Goal: Information Seeking & Learning: Check status

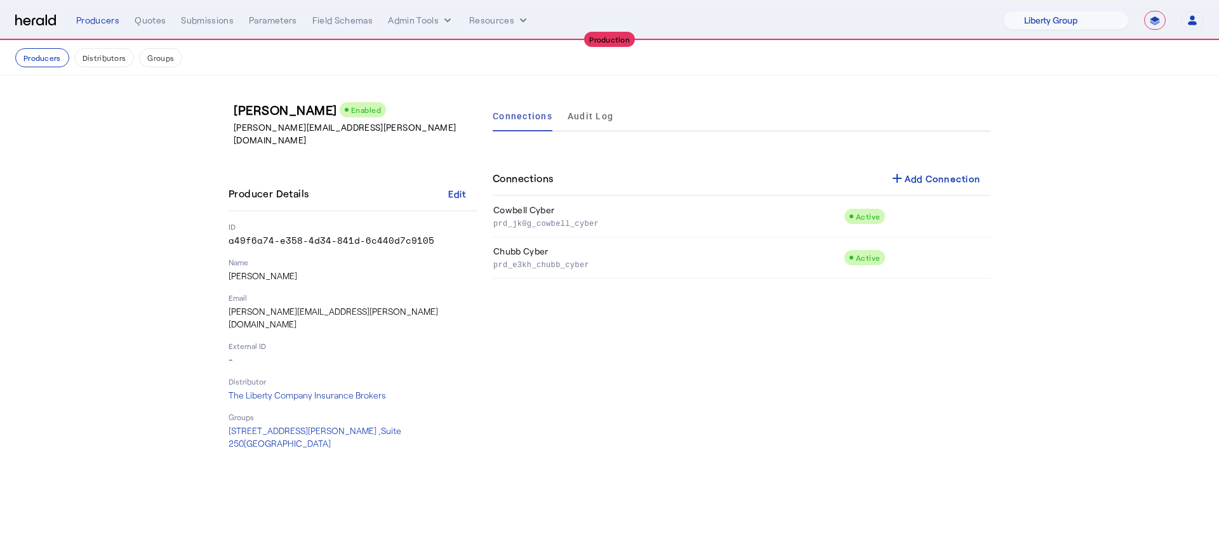
select select "pfm_lg12_libertygroup"
select select "**********"
click at [977, 318] on div "Connections Audit Log Connections add Add Connection Cowbell Cyber prd_jk0g_cow…" at bounding box center [742, 275] width 498 height 349
click at [927, 178] on div "add Add Connection" at bounding box center [934, 178] width 91 height 15
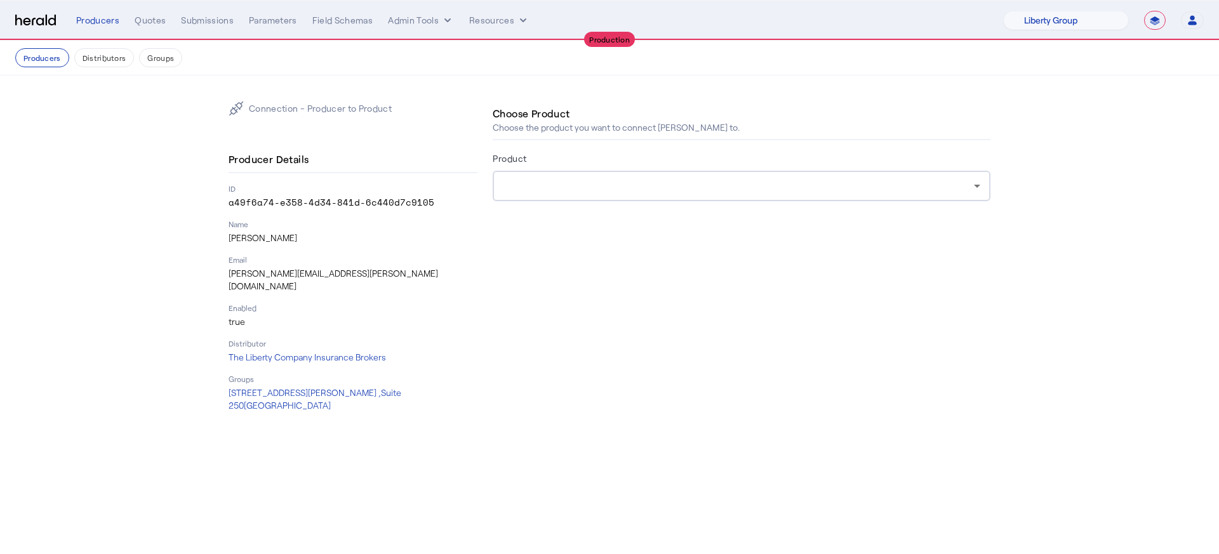
click at [686, 190] on div at bounding box center [738, 185] width 471 height 15
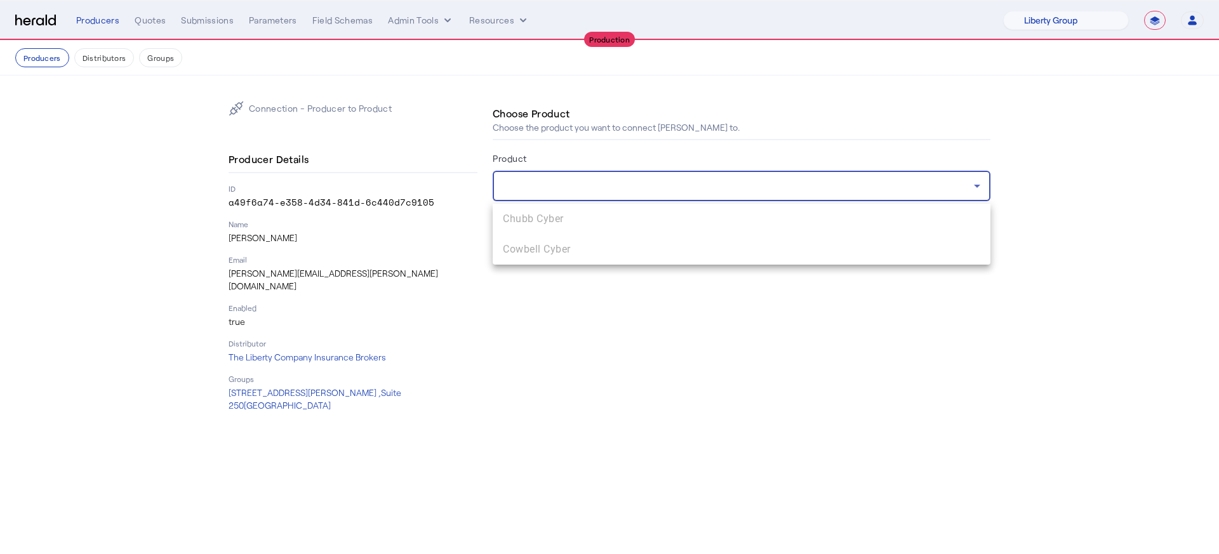
click at [686, 190] on div at bounding box center [609, 277] width 1219 height 554
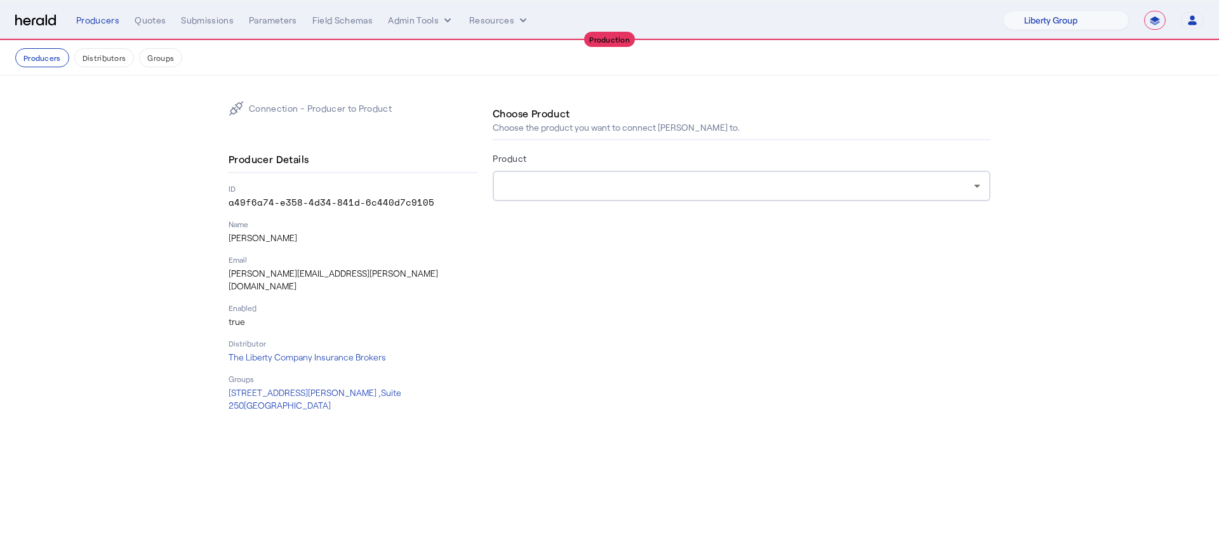
click at [424, 28] on div "**********" at bounding box center [639, 20] width 1127 height 19
click at [428, 14] on button "Admin Tools" at bounding box center [421, 20] width 66 height 13
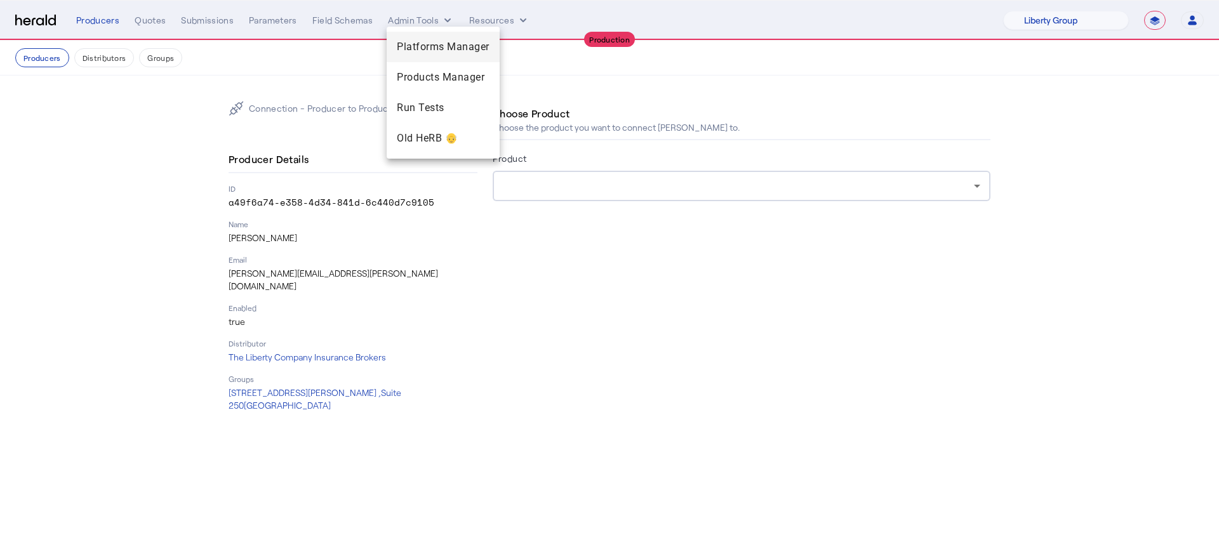
click at [437, 46] on span "Platforms Manager" at bounding box center [443, 46] width 93 height 15
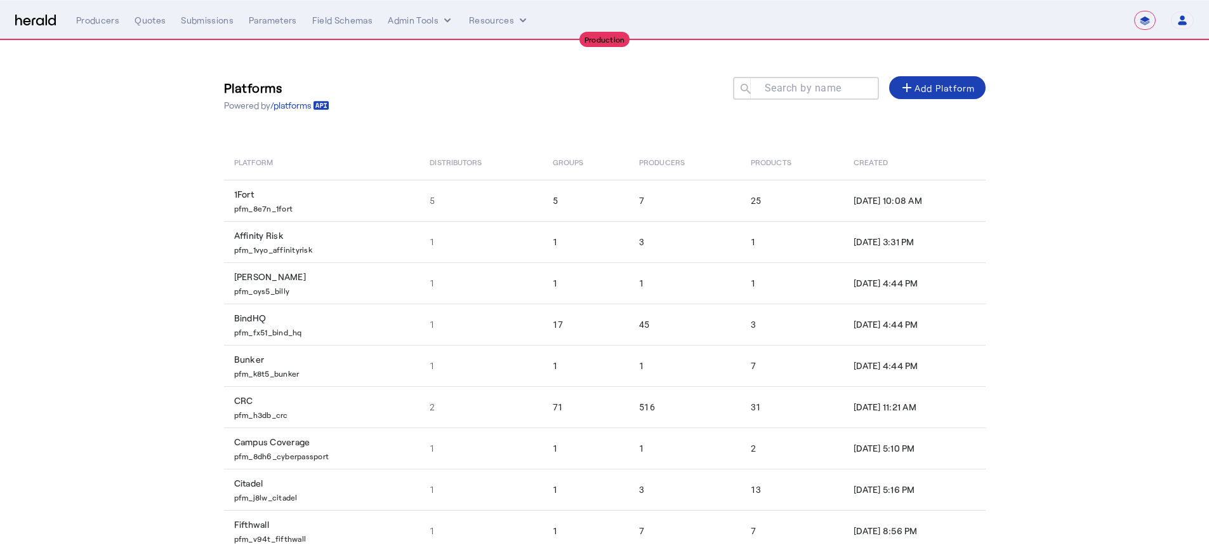
click at [809, 77] on div at bounding box center [812, 95] width 114 height 36
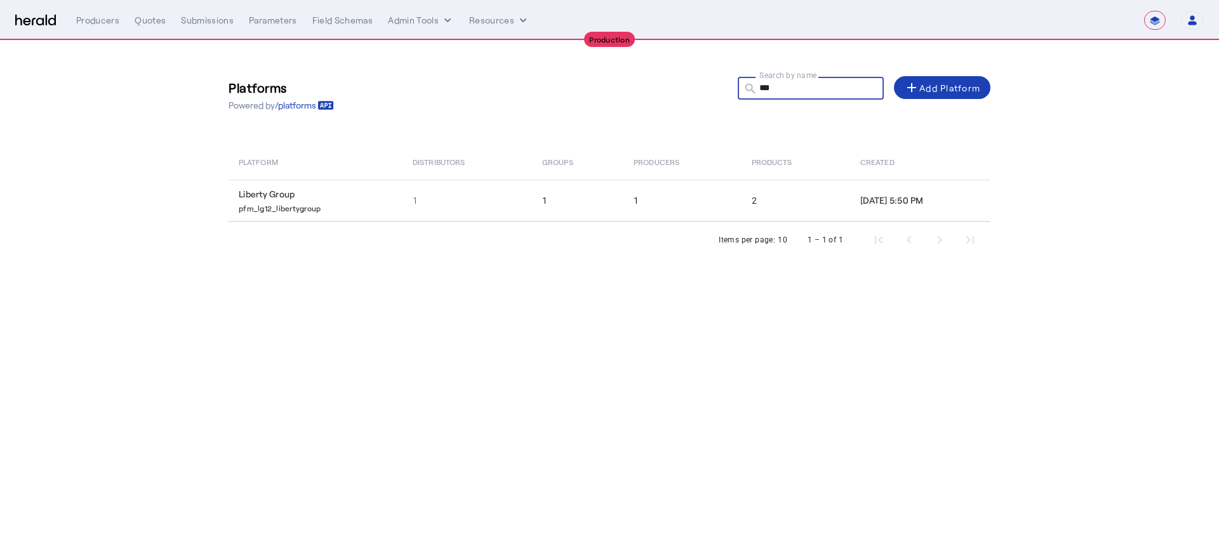
type input "***"
click at [655, 176] on th "Producers" at bounding box center [682, 162] width 118 height 36
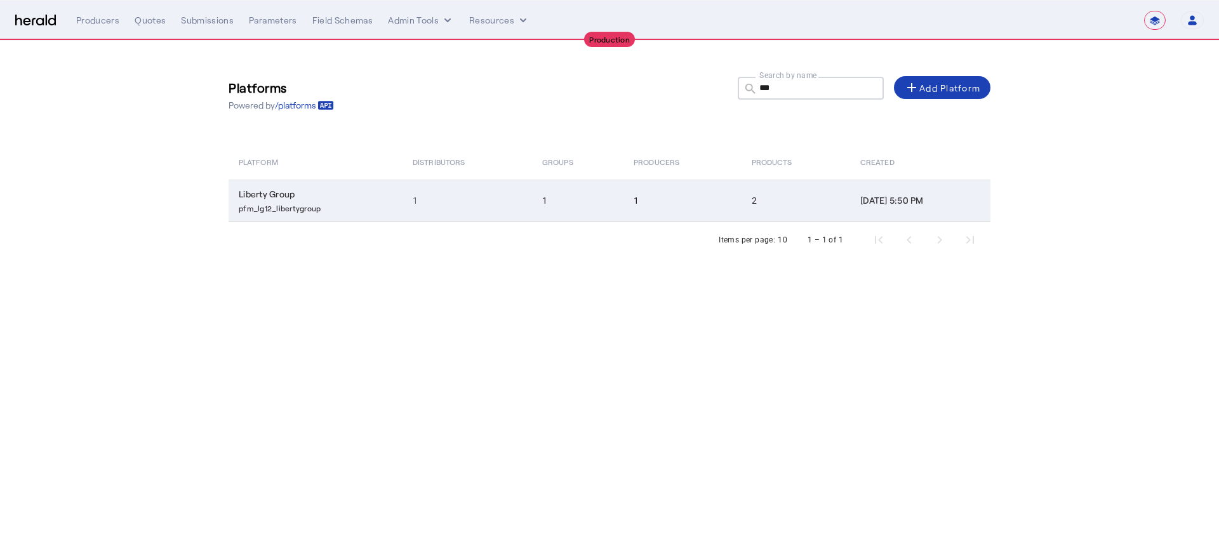
click at [655, 186] on td "1" at bounding box center [682, 201] width 118 height 42
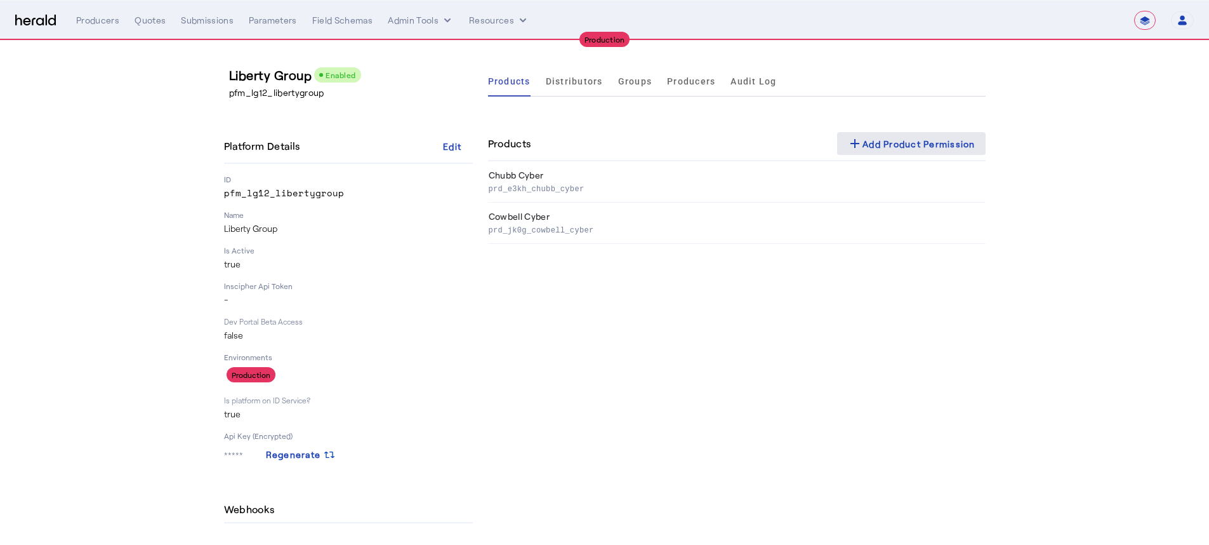
click at [910, 152] on span at bounding box center [911, 143] width 149 height 30
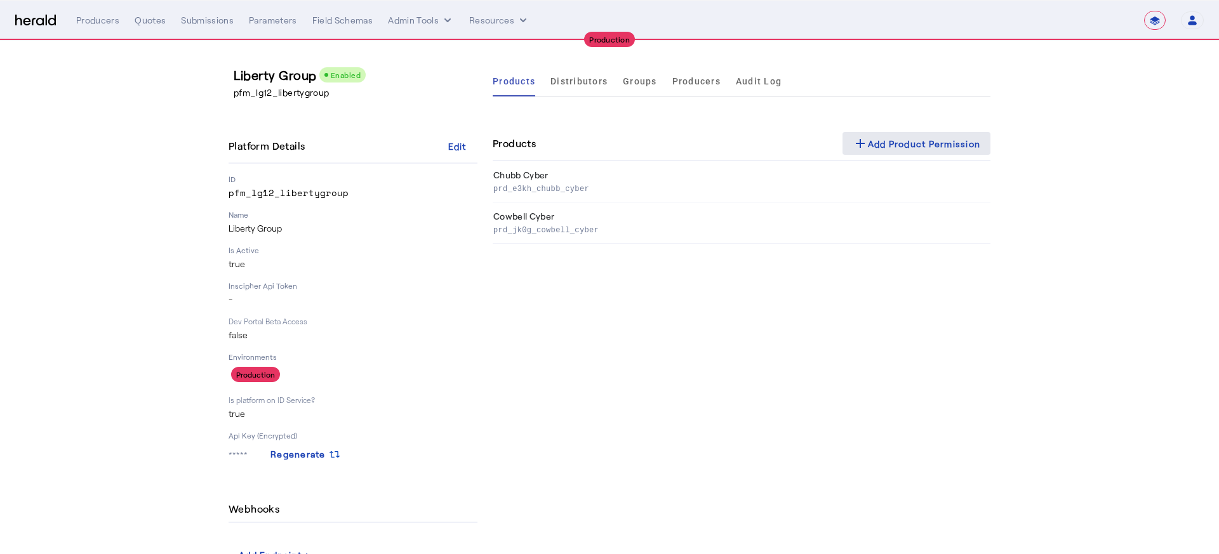
select select "pfm_lg12_libertygroup"
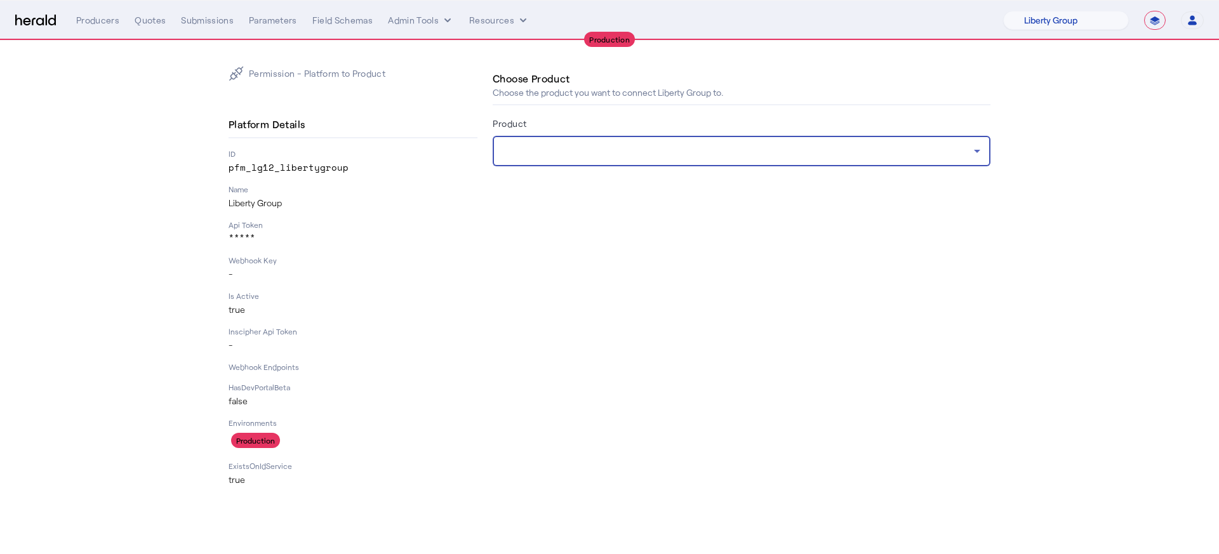
click at [685, 155] on div at bounding box center [738, 150] width 471 height 15
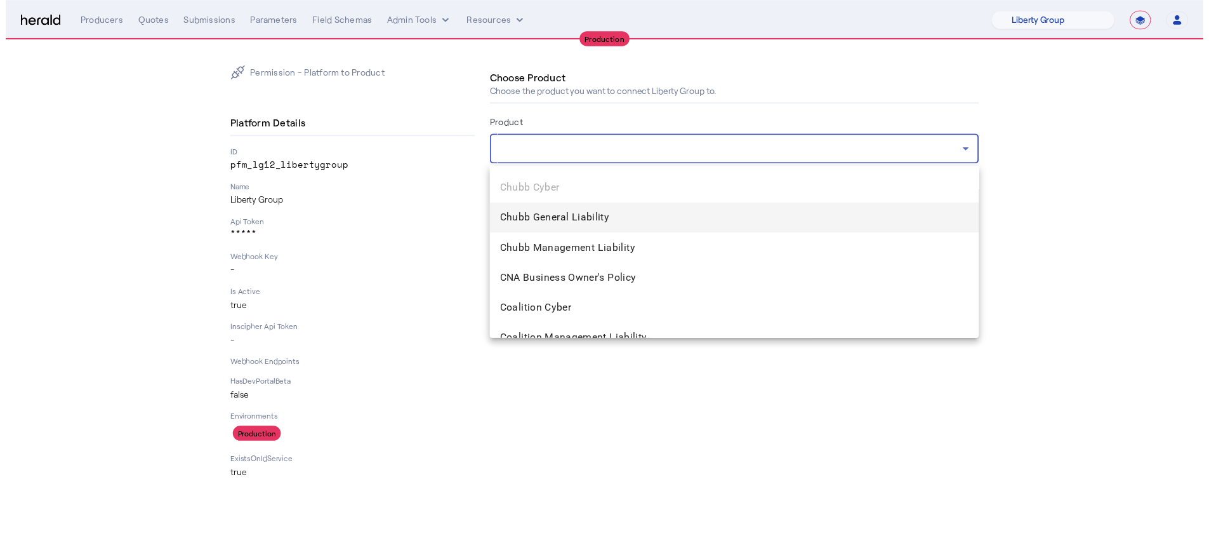
scroll to position [648, 0]
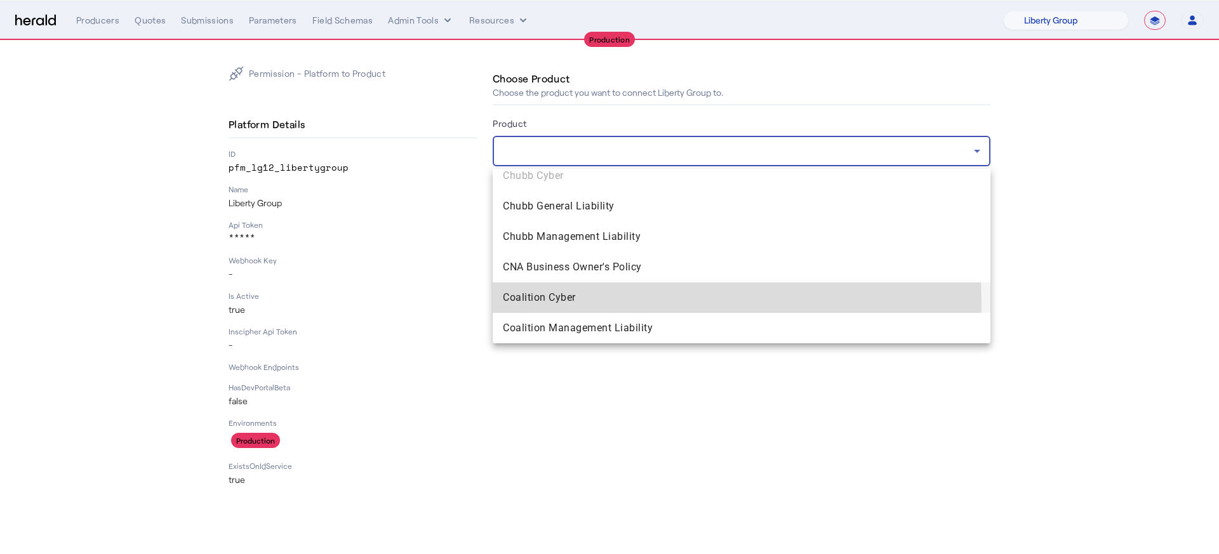
click at [616, 303] on span "Coalition Cyber" at bounding box center [741, 297] width 477 height 15
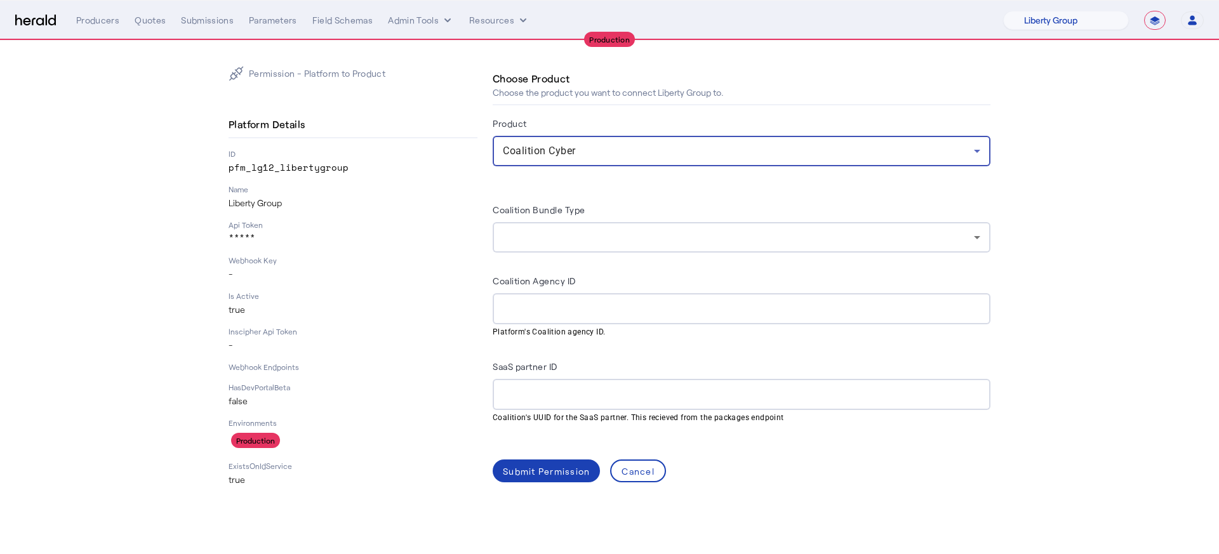
click at [554, 303] on input "Coalition Agency ID" at bounding box center [741, 309] width 477 height 15
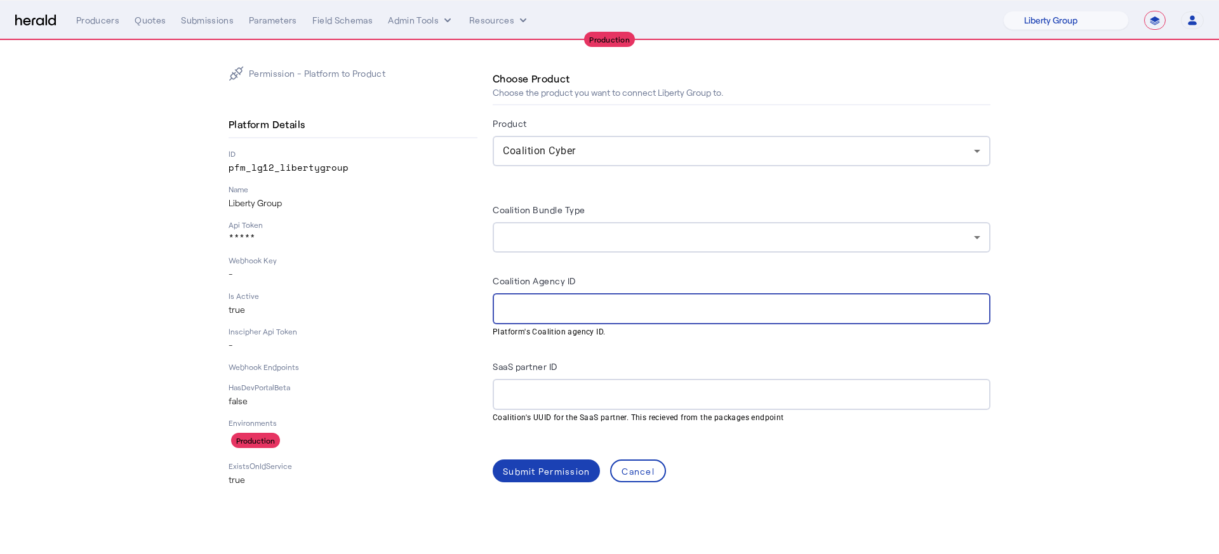
paste input "**********"
type input "**********"
click at [1053, 297] on section "**********" at bounding box center [609, 276] width 1219 height 471
drag, startPoint x: 732, startPoint y: 303, endPoint x: 471, endPoint y: 314, distance: 261.1
click at [471, 314] on div "**********" at bounding box center [610, 276] width 762 height 420
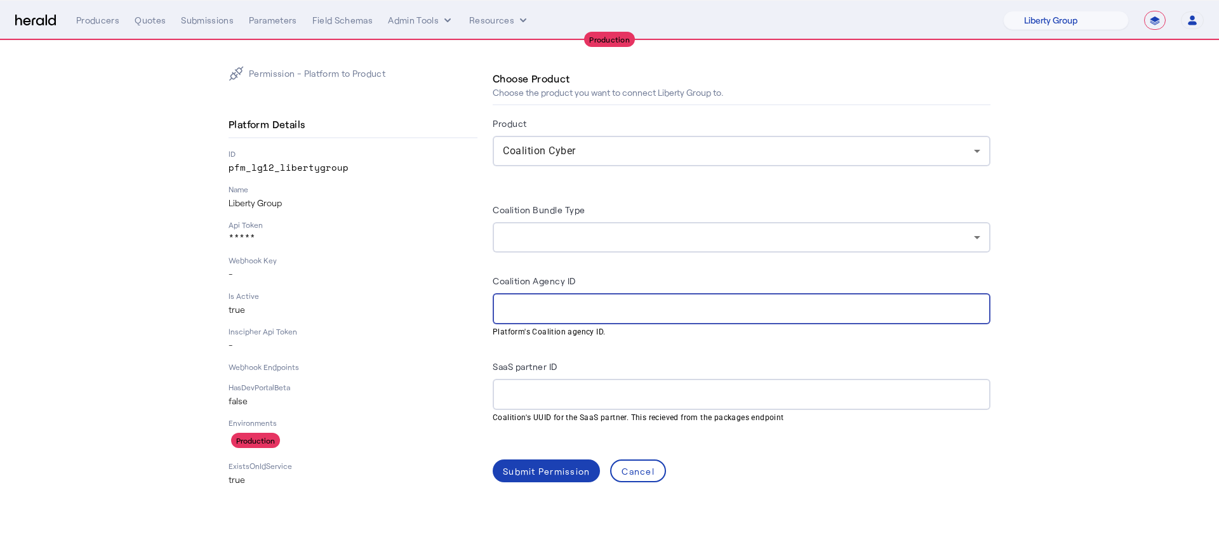
click at [438, 350] on p "-" at bounding box center [353, 345] width 249 height 13
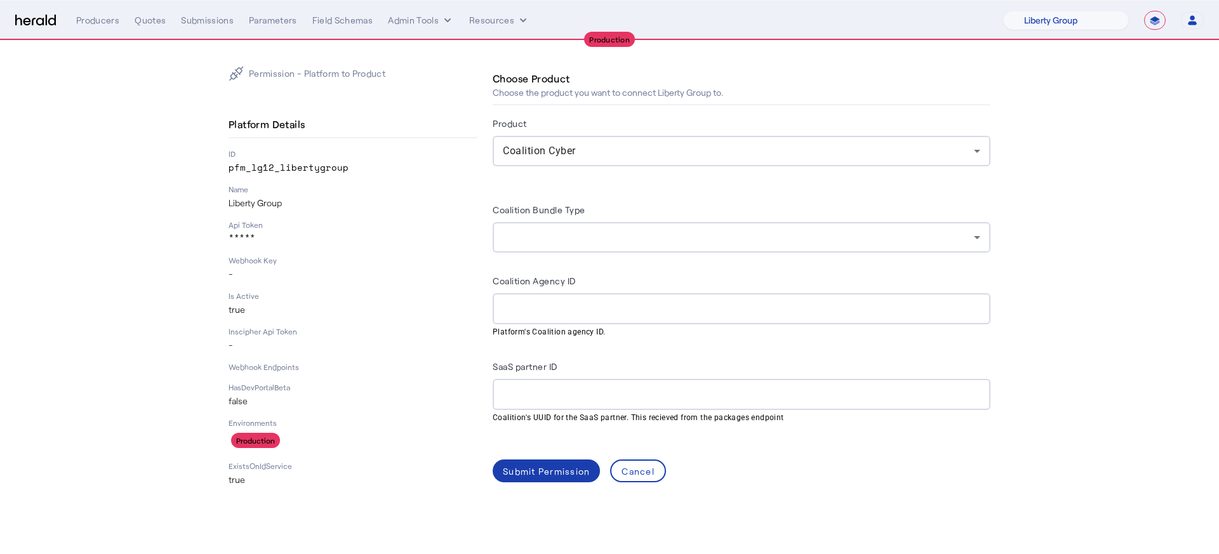
click at [524, 474] on div "Submit Permission" at bounding box center [546, 471] width 87 height 13
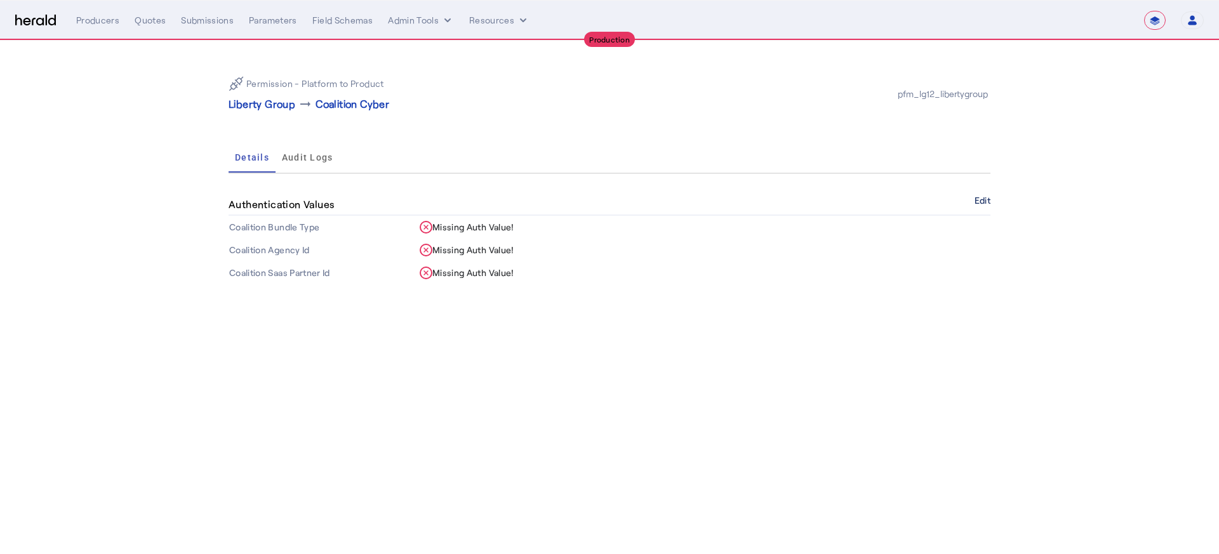
click at [978, 202] on button "Edit" at bounding box center [982, 201] width 16 height 8
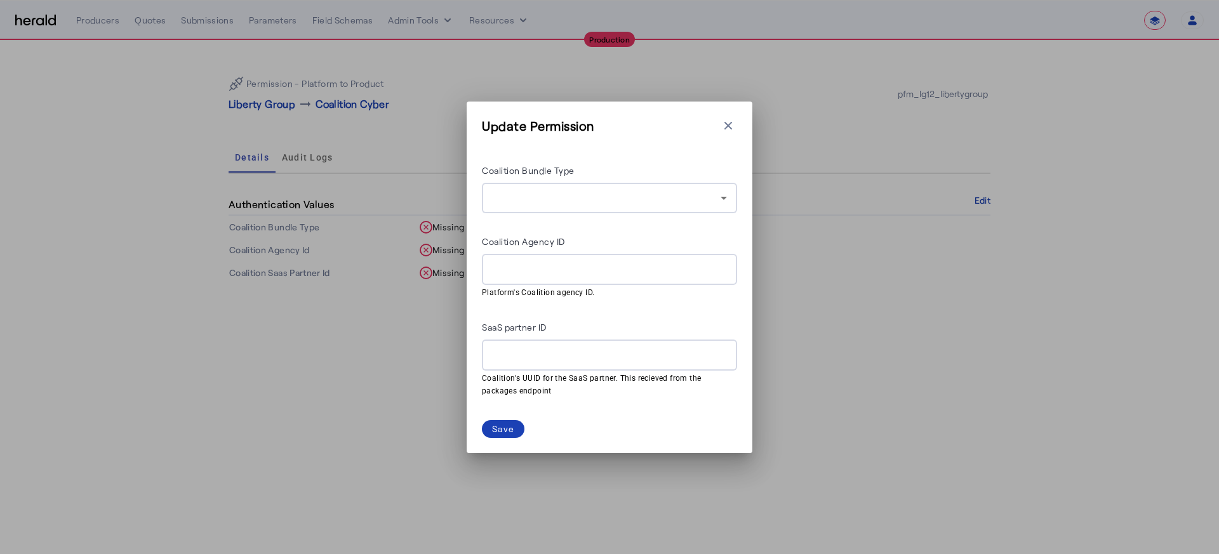
click at [584, 277] on div at bounding box center [609, 269] width 235 height 31
paste input "**********"
type input "**********"
click at [504, 429] on div "Save" at bounding box center [503, 428] width 22 height 13
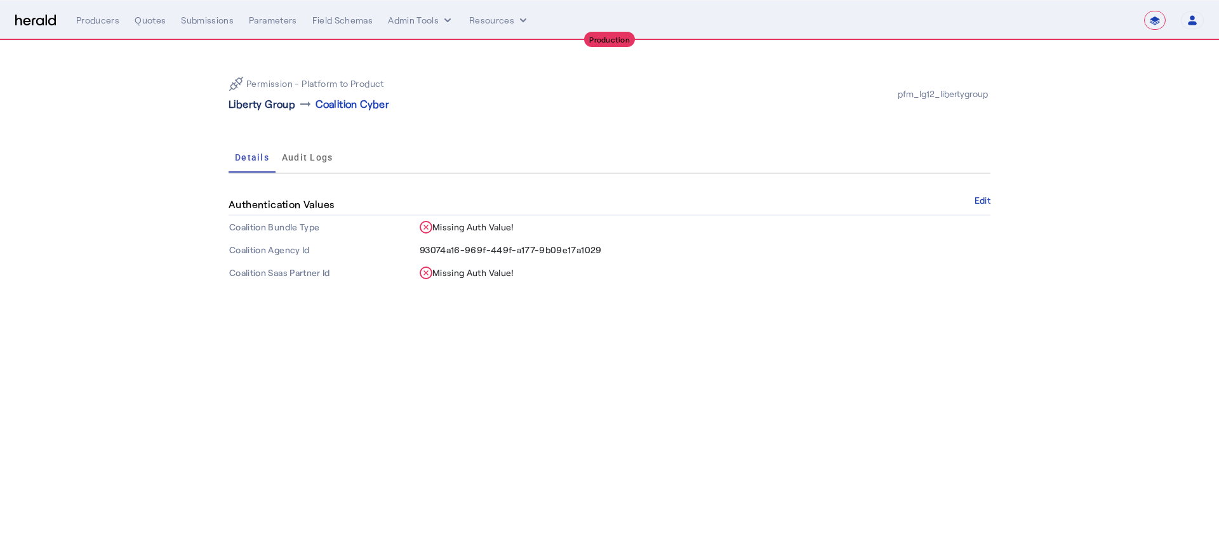
click at [258, 105] on p "Liberty Group" at bounding box center [262, 103] width 67 height 15
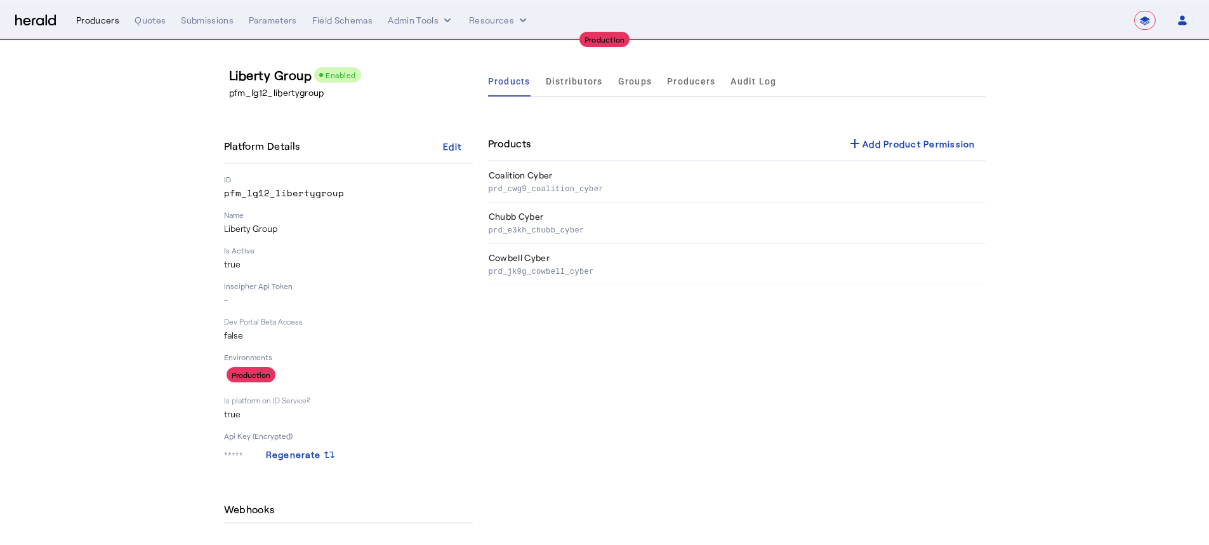
click at [82, 22] on div "Producers" at bounding box center [97, 20] width 43 height 13
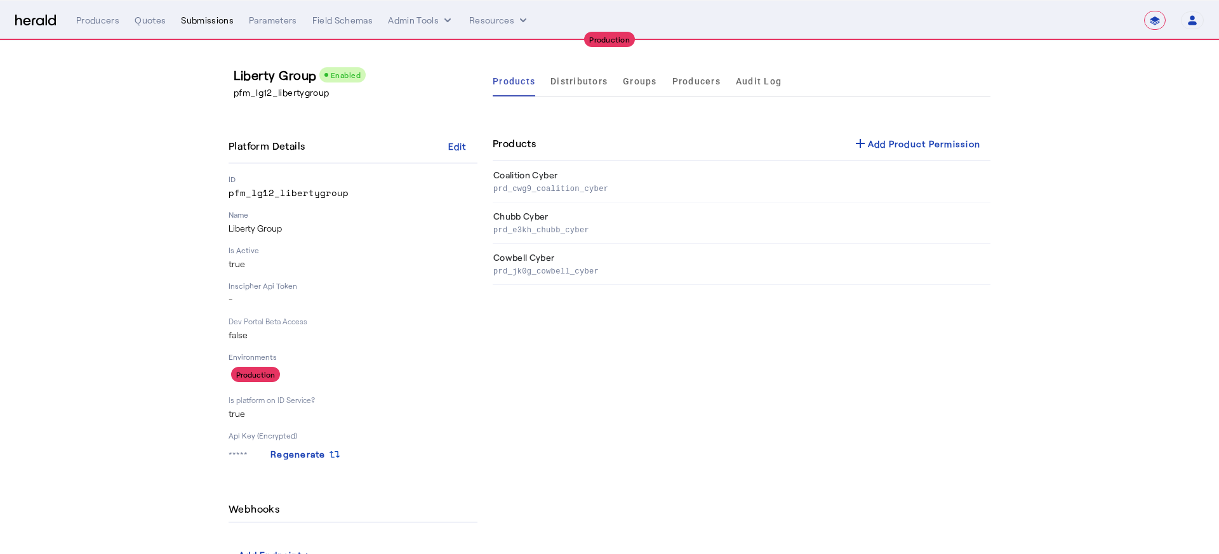
select select "pfm_lg12_libertygroup"
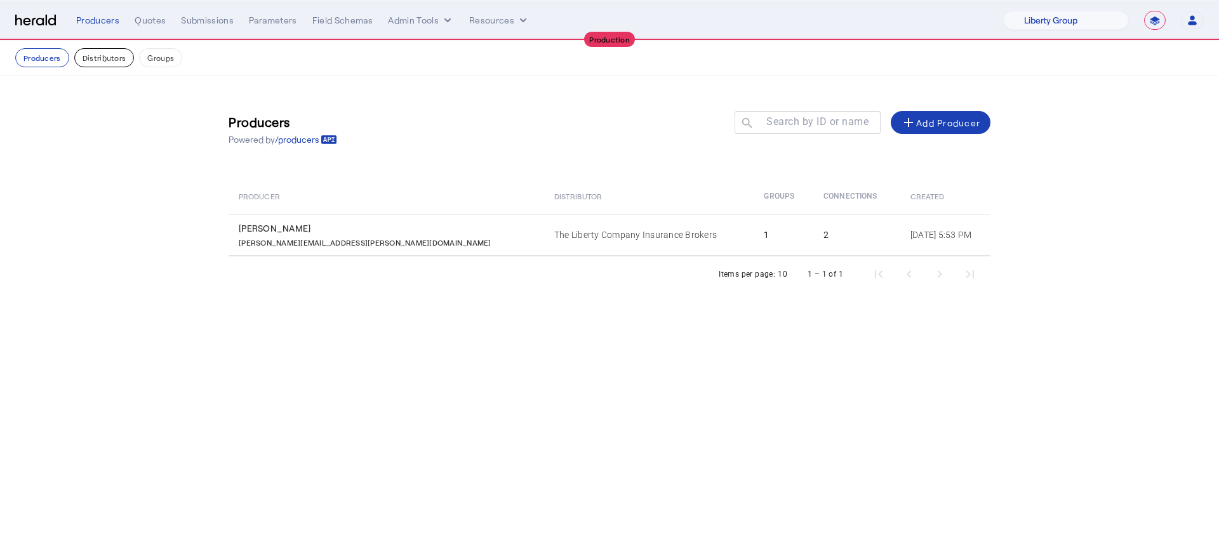
click at [88, 51] on button "Distributors" at bounding box center [104, 57] width 60 height 19
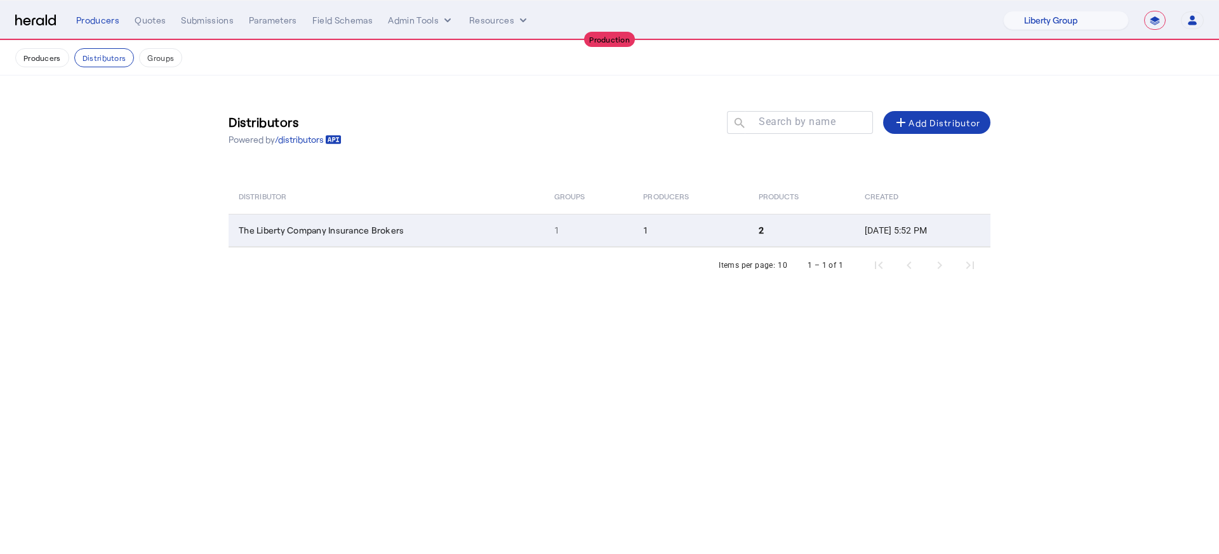
click at [570, 242] on td "1" at bounding box center [589, 230] width 90 height 33
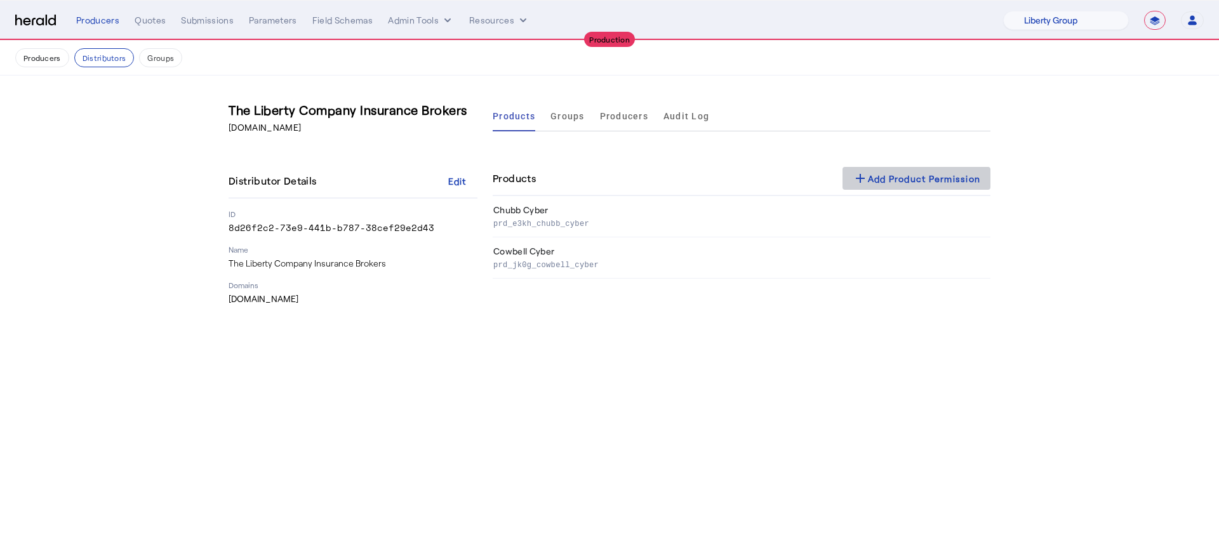
click at [864, 168] on span at bounding box center [916, 178] width 149 height 30
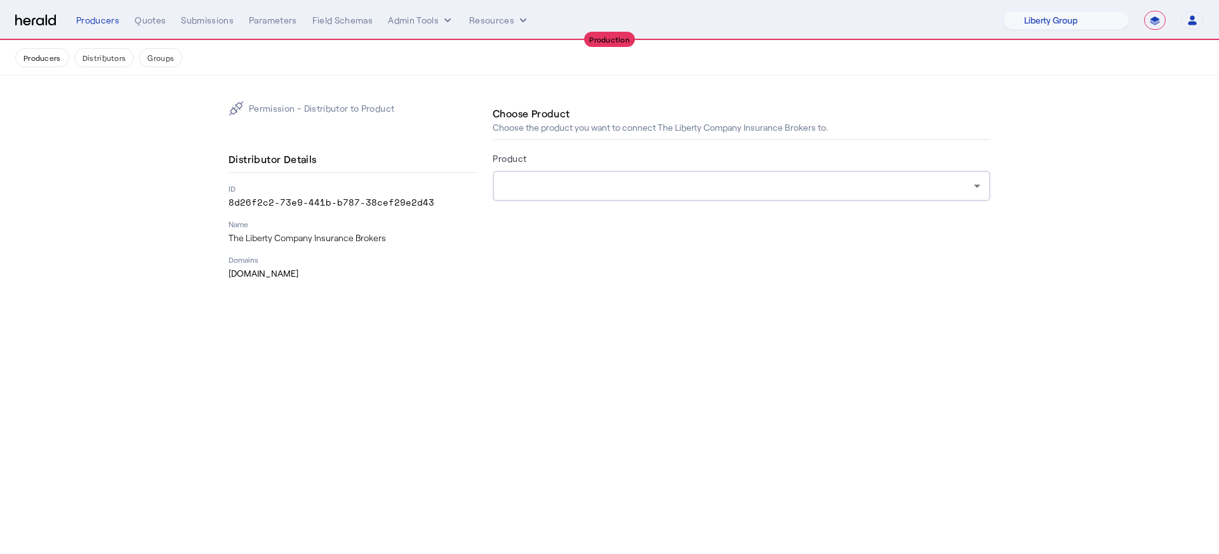
click at [718, 192] on div at bounding box center [738, 185] width 471 height 15
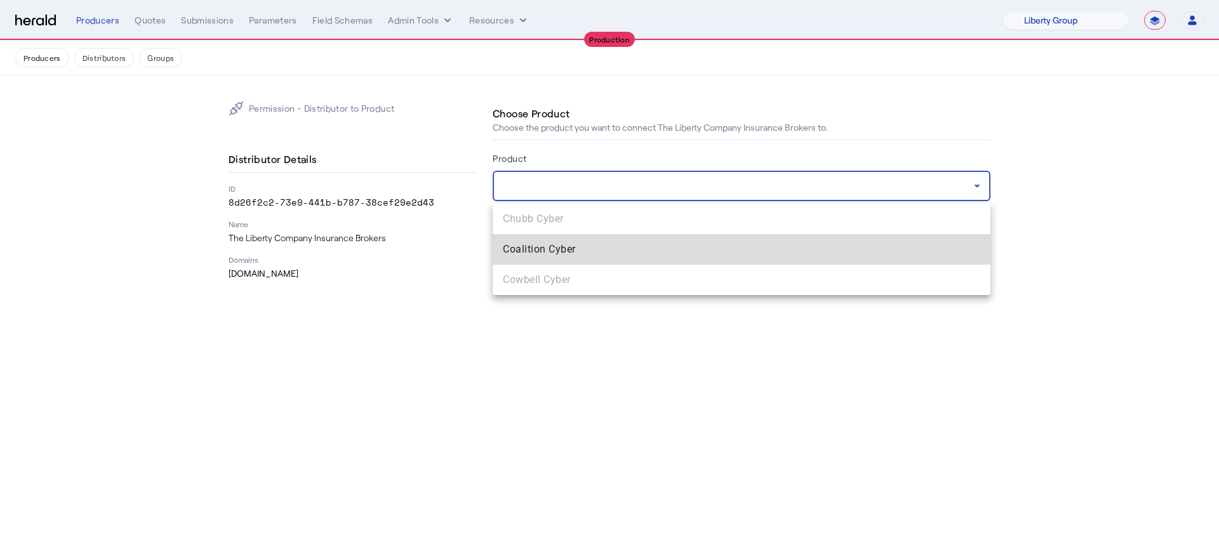
click at [667, 248] on span "Coalition Cyber" at bounding box center [741, 249] width 477 height 15
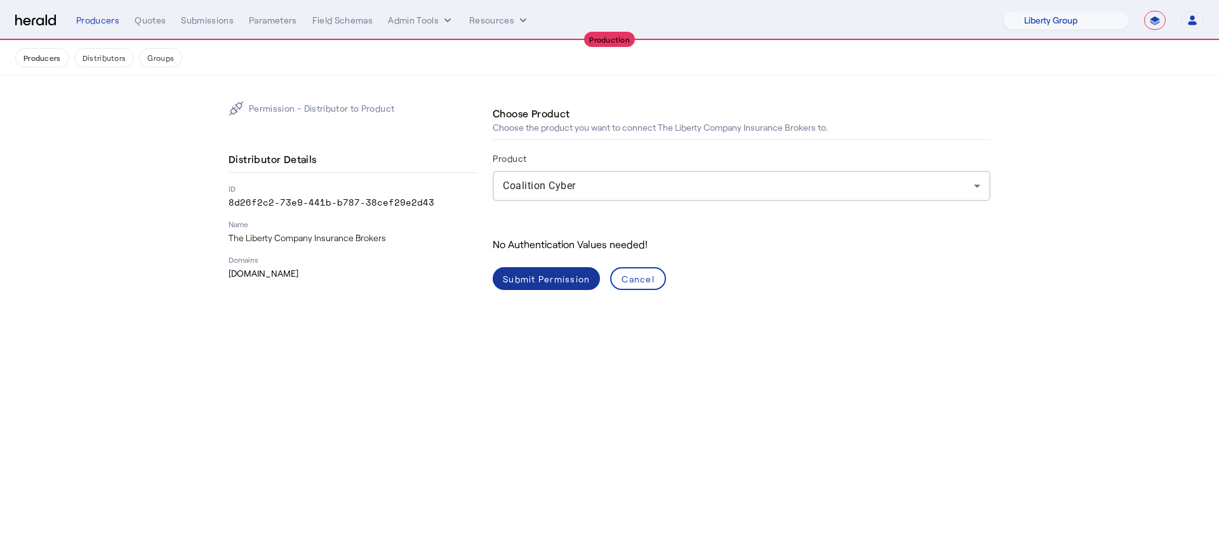
click at [545, 281] on div "Submit Permission" at bounding box center [546, 278] width 87 height 13
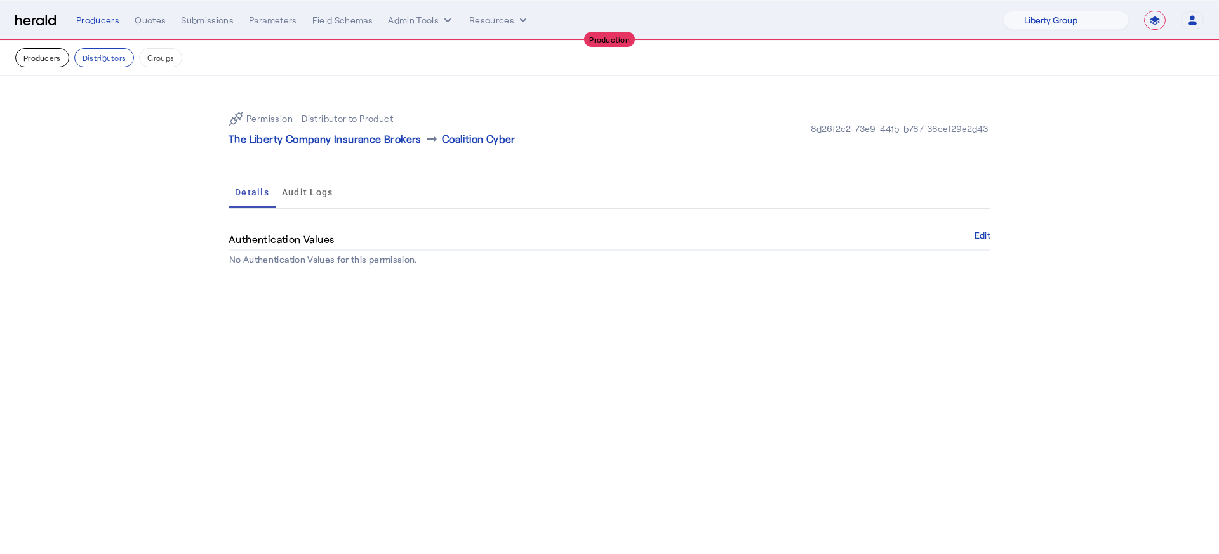
click at [67, 55] on button "Producers" at bounding box center [42, 57] width 54 height 19
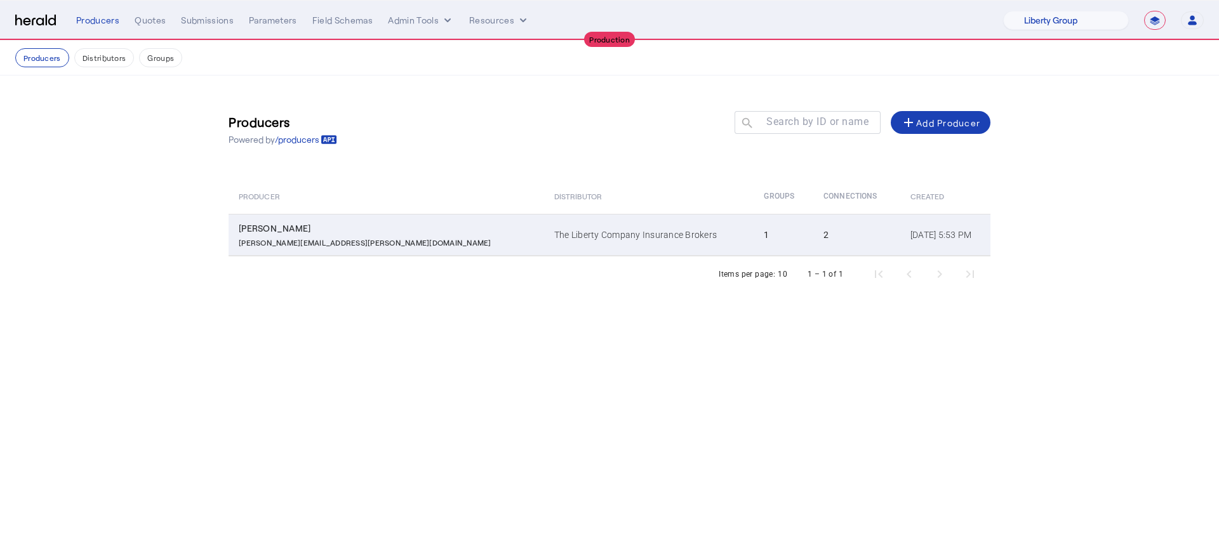
click at [544, 228] on td "The Liberty Company Insurance Brokers" at bounding box center [648, 235] width 209 height 42
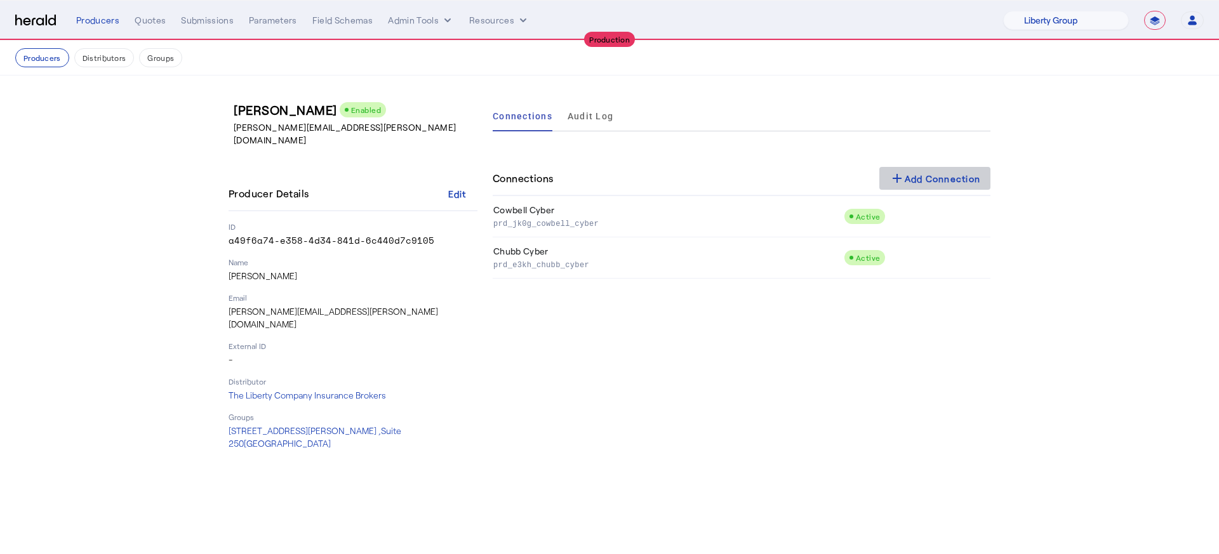
click at [969, 178] on div "add Add Connection" at bounding box center [934, 178] width 91 height 15
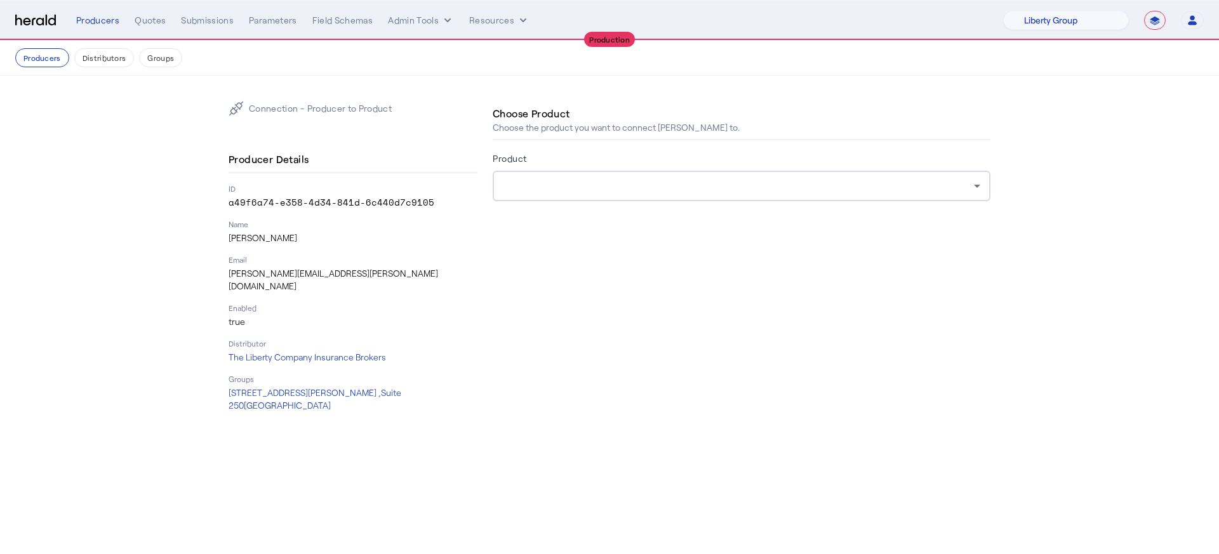
click at [660, 202] on form "Product" at bounding box center [742, 193] width 498 height 86
click at [658, 188] on div at bounding box center [738, 185] width 471 height 15
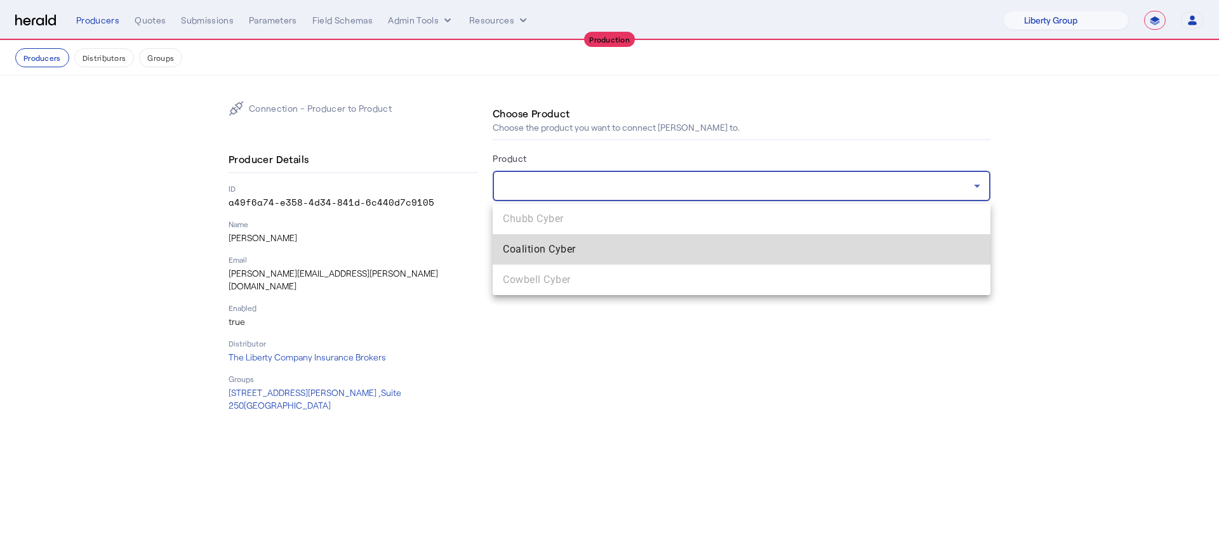
click at [669, 245] on span "Coalition Cyber" at bounding box center [741, 249] width 477 height 15
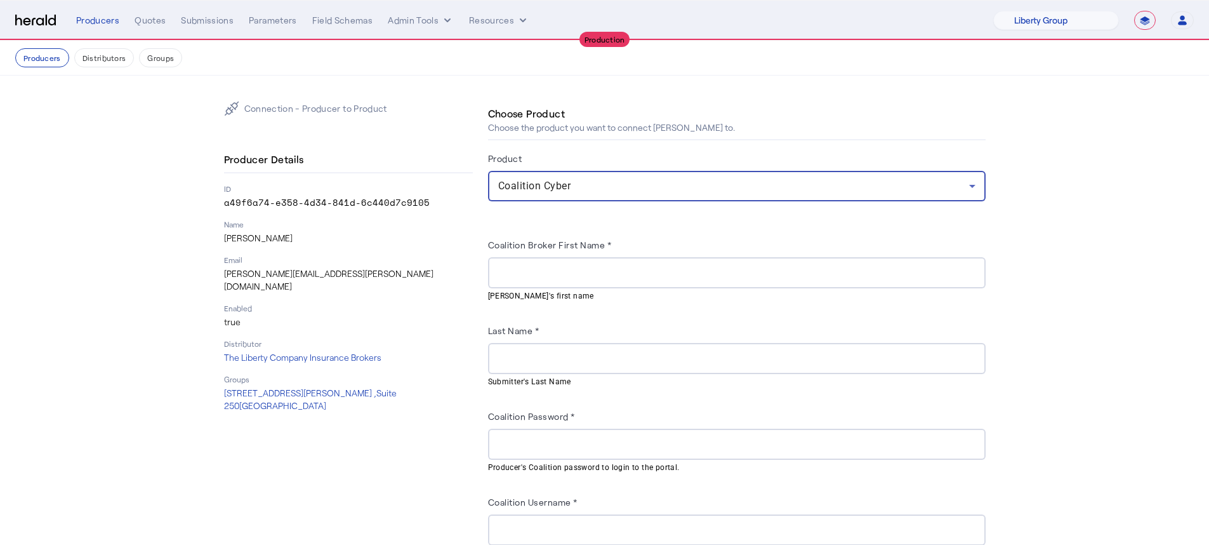
click at [660, 265] on input "Coalition Broker First Name *" at bounding box center [736, 272] width 477 height 15
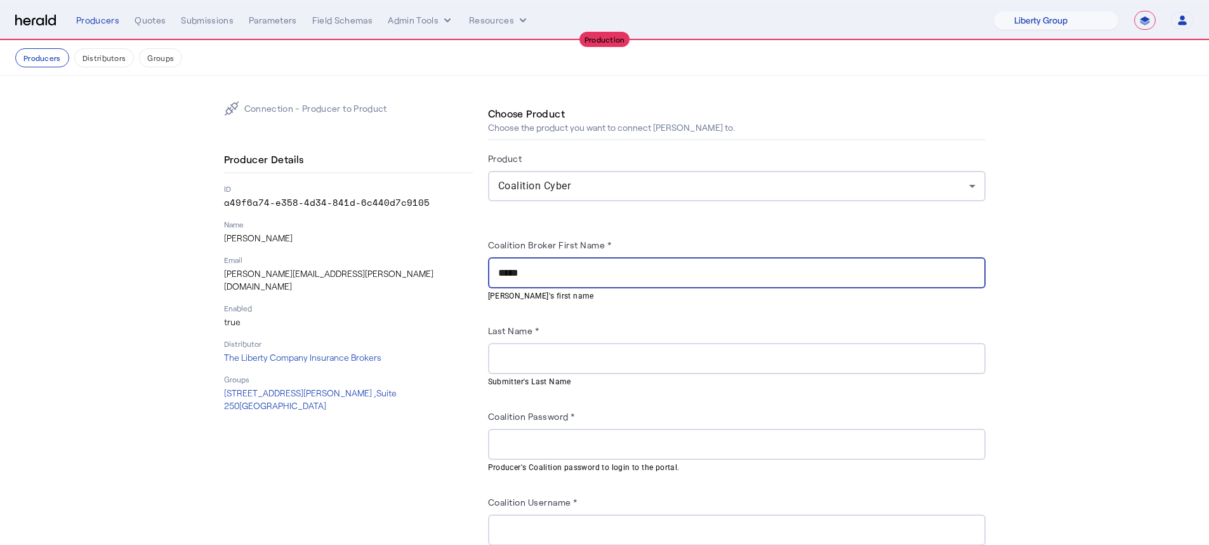
type input "*****"
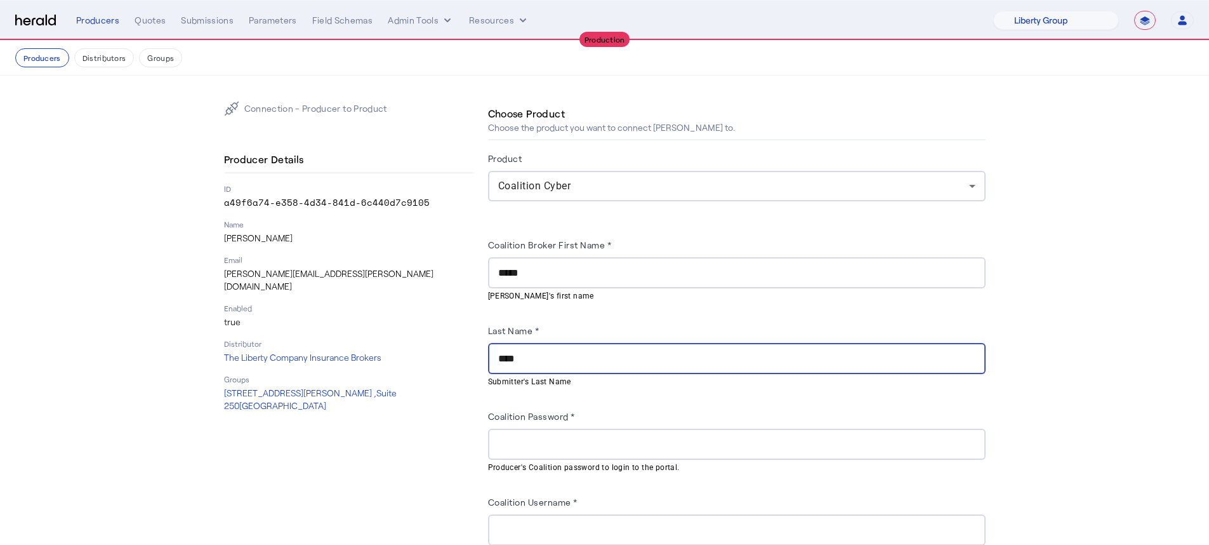
type input "****"
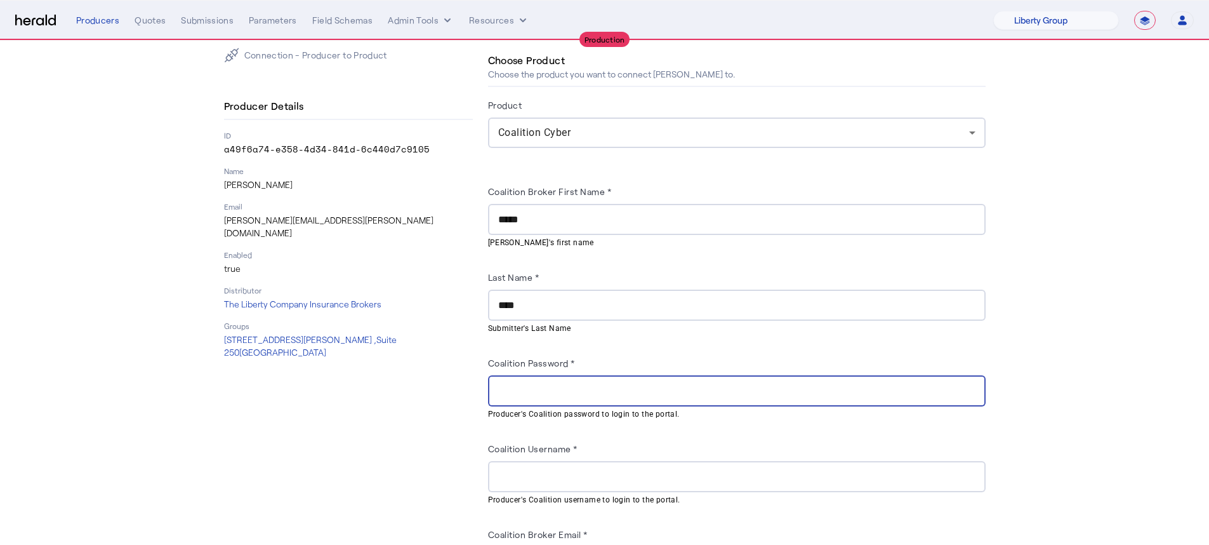
scroll to position [181, 0]
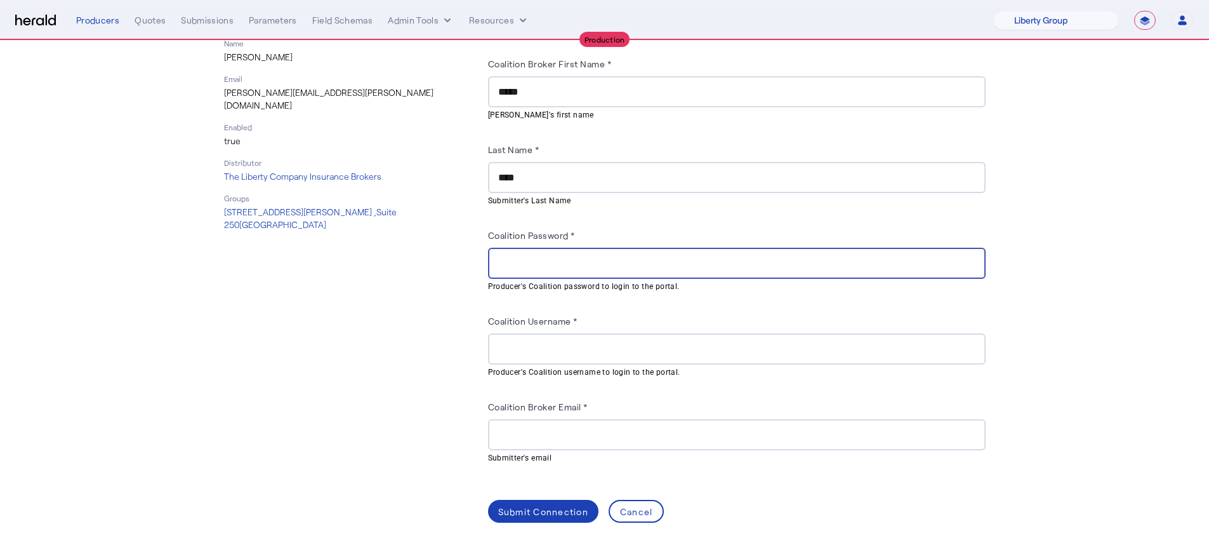
click at [395, 368] on div "Connection - Producer to Product Producer Details ID a49f6a74-e358-4d34-841d-6c…" at bounding box center [348, 221] width 249 height 602
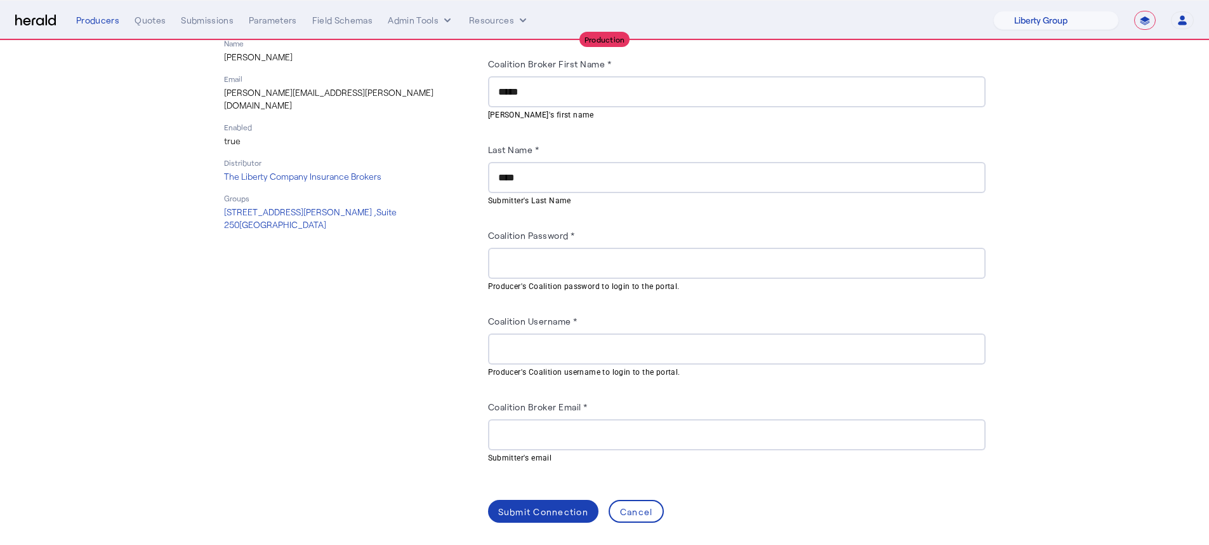
scroll to position [159, 0]
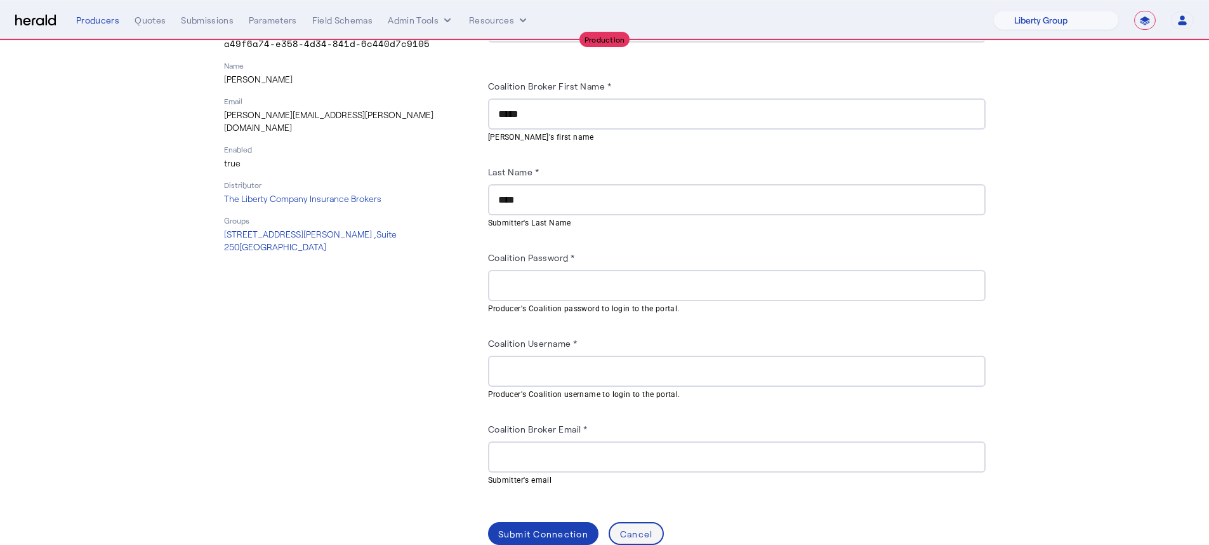
click at [637, 533] on div "Cancel" at bounding box center [636, 533] width 33 height 13
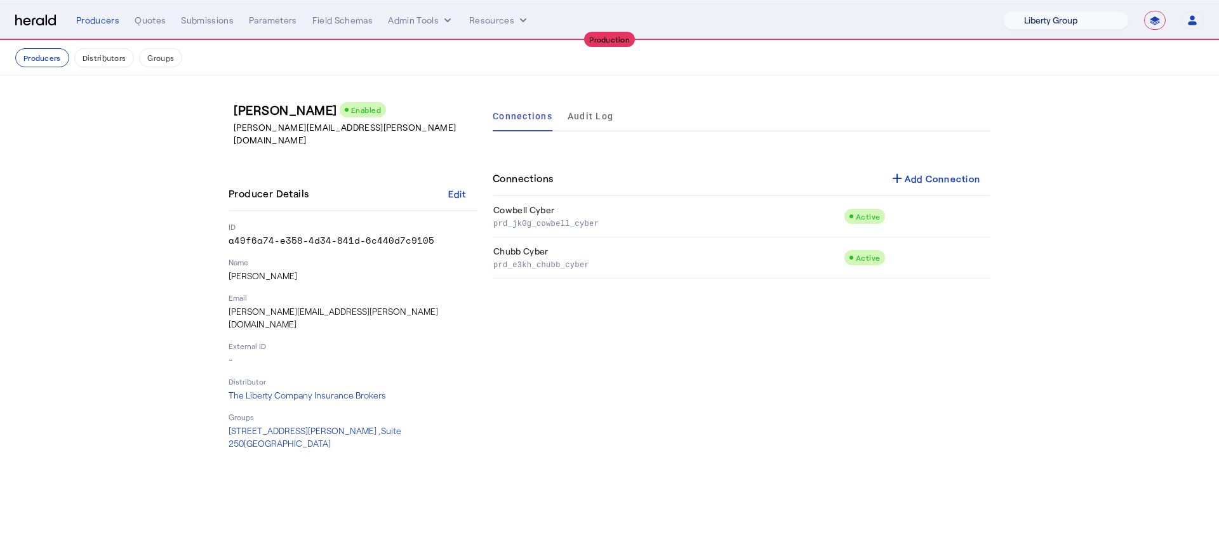
click at [1045, 21] on select "1Fort Affinity Risk [PERSON_NAME] [PERSON_NAME] CRC Campus Coverage Citadel Fif…" at bounding box center [1066, 20] width 126 height 19
select select "pfm_z9k1_growthmill"
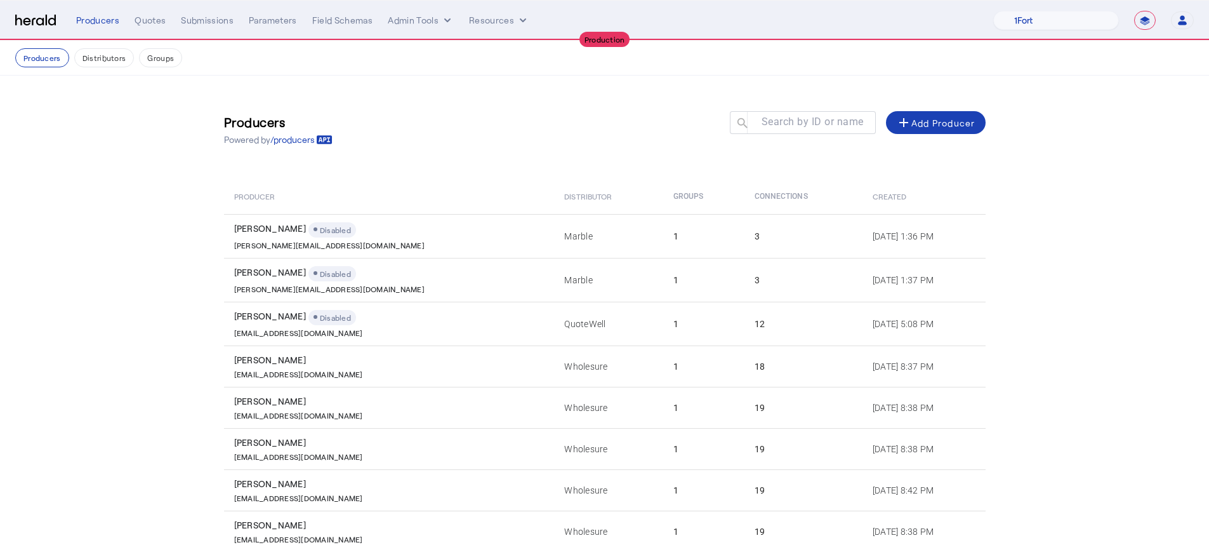
scroll to position [152, 0]
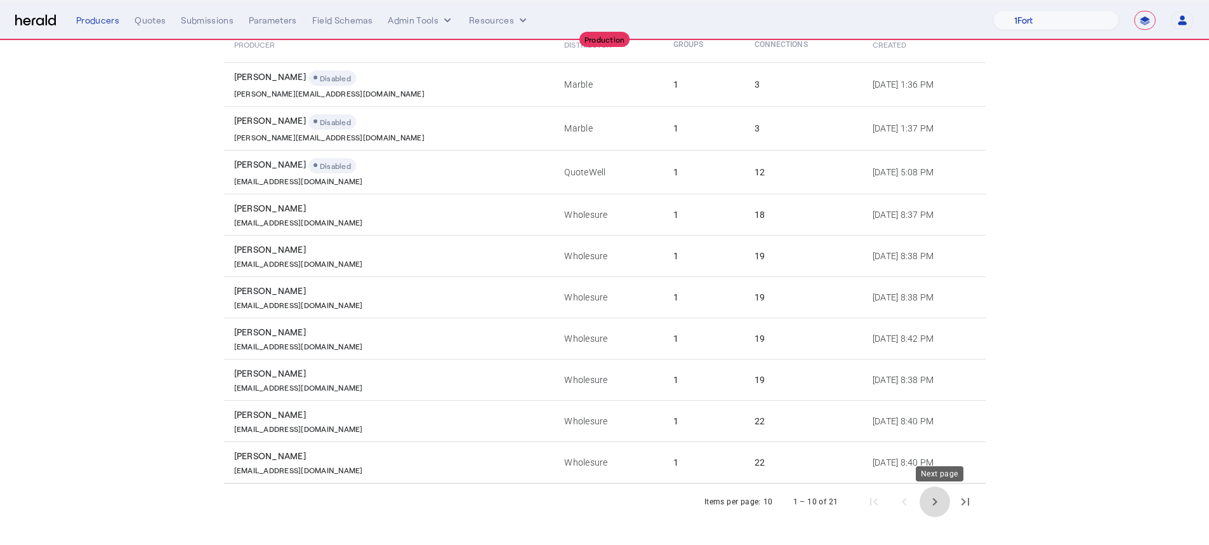
click at [947, 501] on span "Next page" at bounding box center [935, 501] width 30 height 30
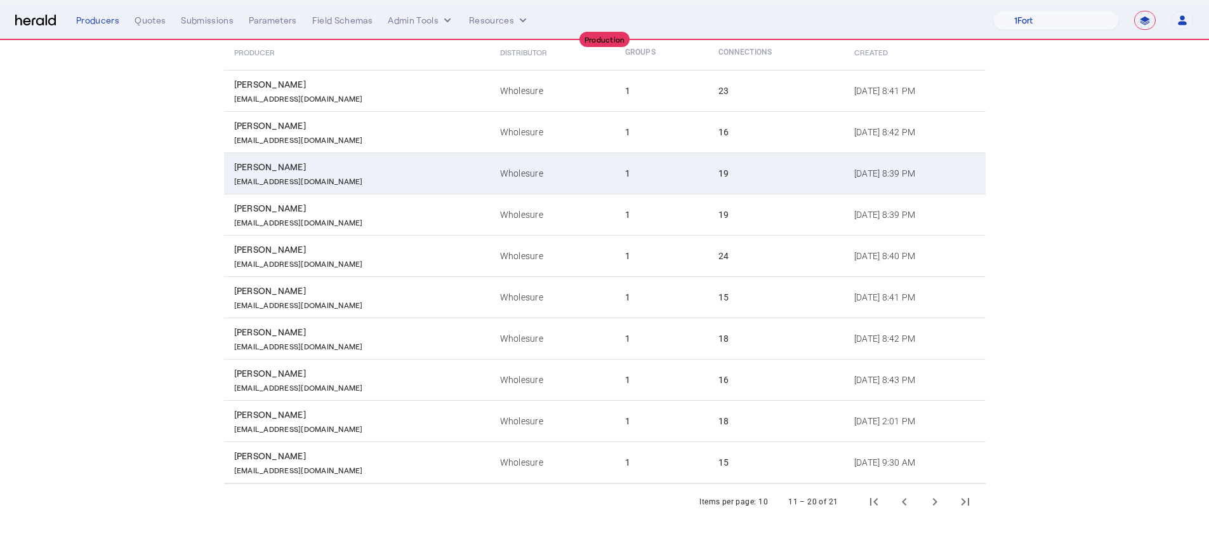
click at [517, 173] on td "Wholesure" at bounding box center [552, 172] width 125 height 41
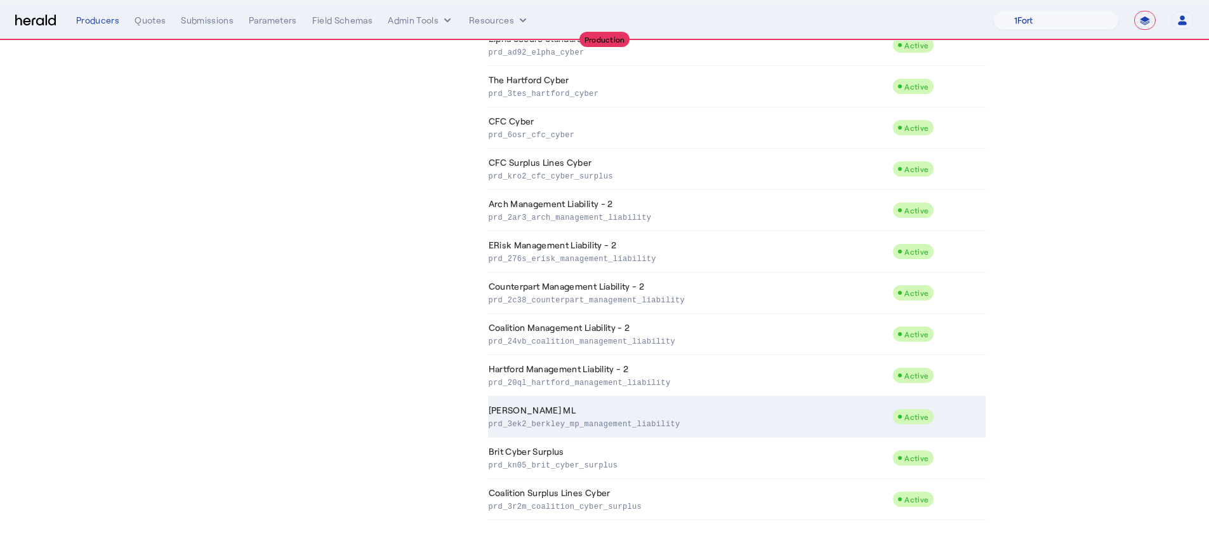
scroll to position [461, 0]
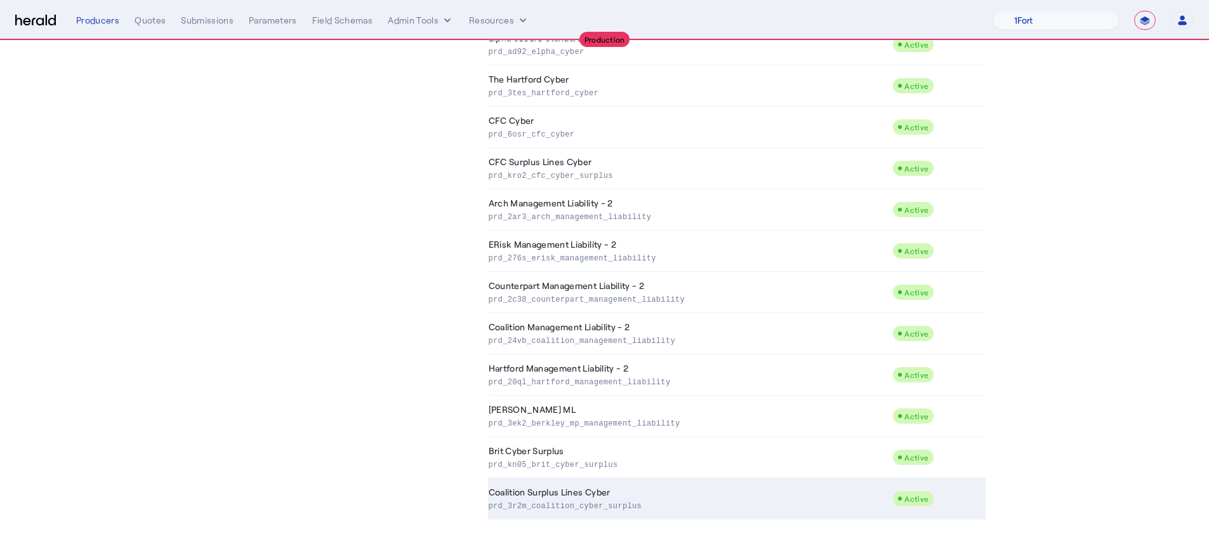
click at [669, 498] on p "prd_3r2m_coalition_cyber_surplus" at bounding box center [688, 504] width 399 height 13
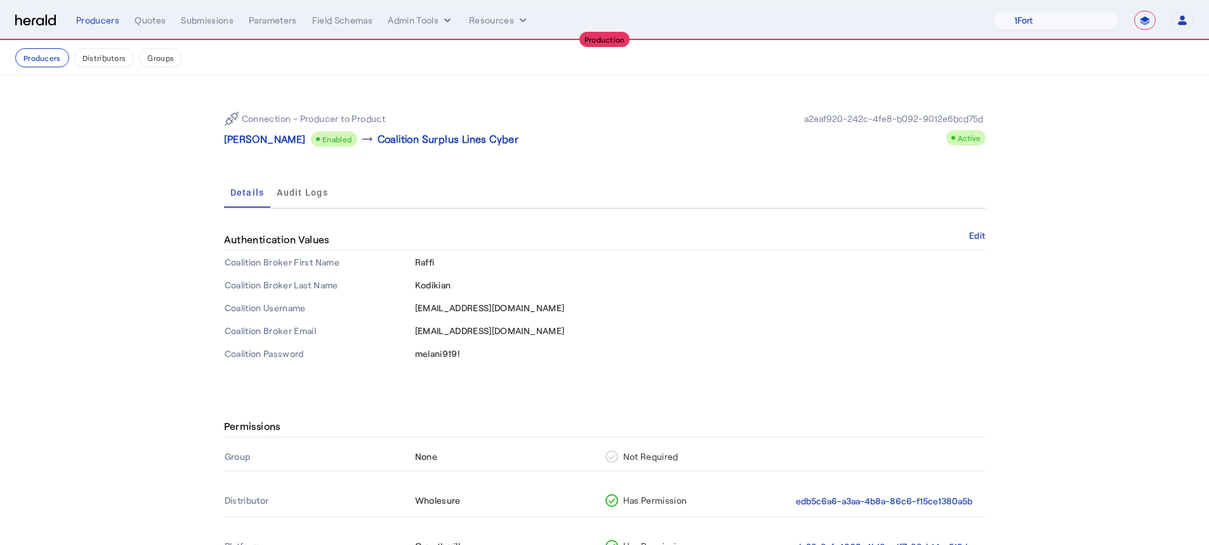
click at [155, 11] on div "**********" at bounding box center [635, 20] width 1118 height 19
click at [156, 21] on div "Quotes" at bounding box center [150, 20] width 31 height 13
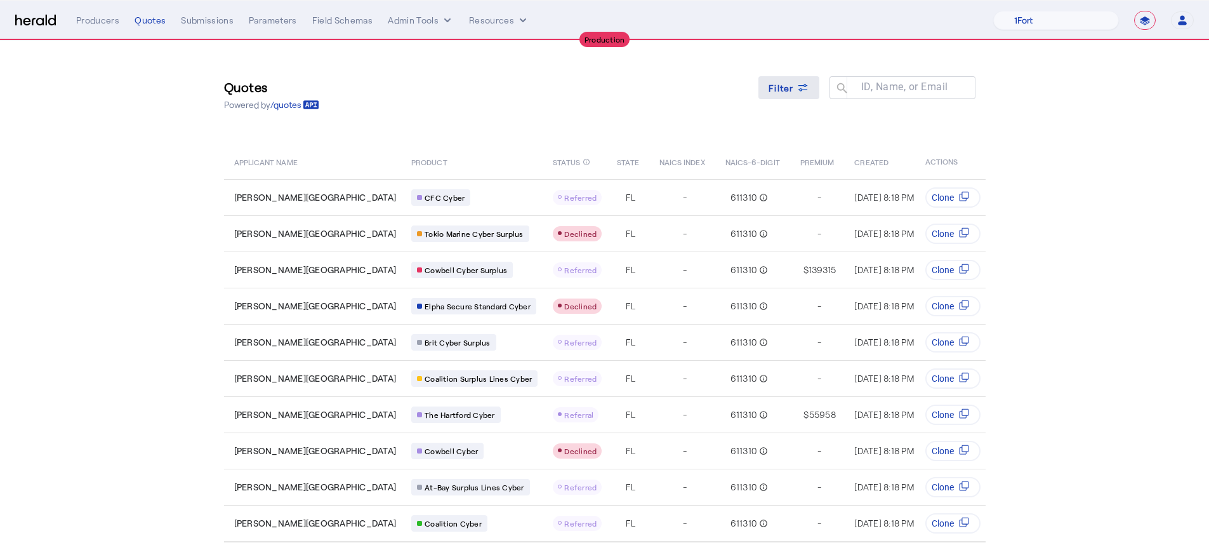
click at [800, 94] on div "Filter" at bounding box center [789, 87] width 41 height 13
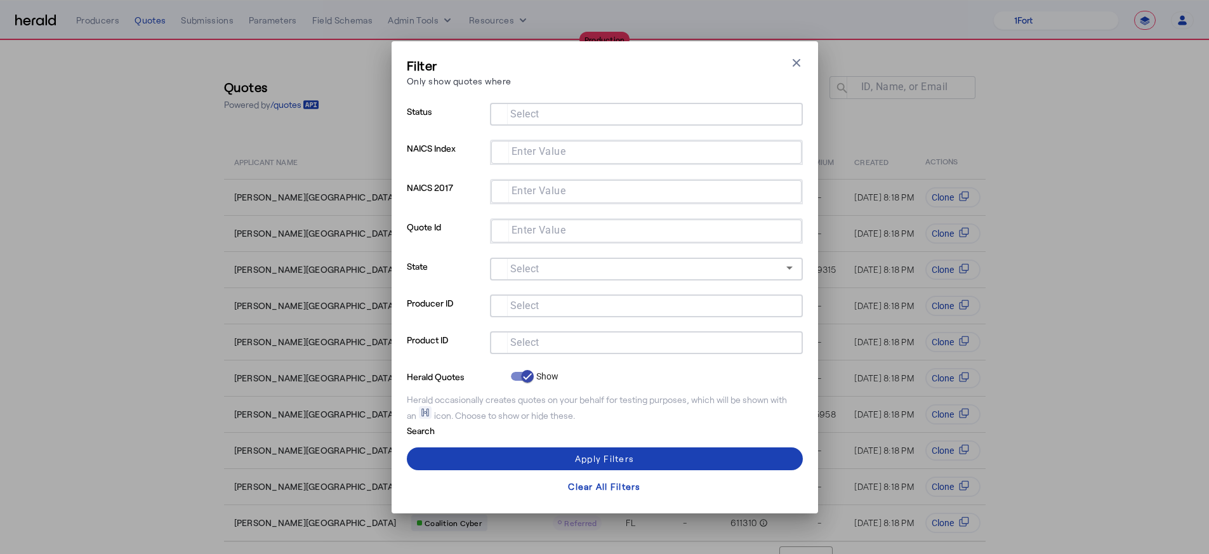
click at [574, 313] on div at bounding box center [646, 306] width 293 height 23
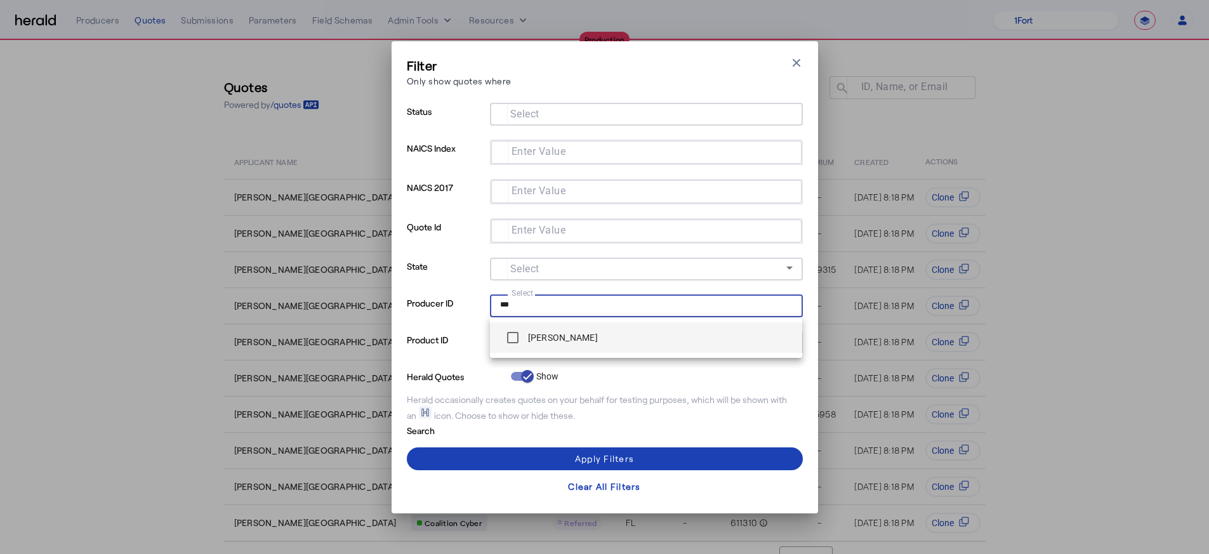
type input "***"
click at [578, 336] on label "[PERSON_NAME]" at bounding box center [562, 337] width 72 height 13
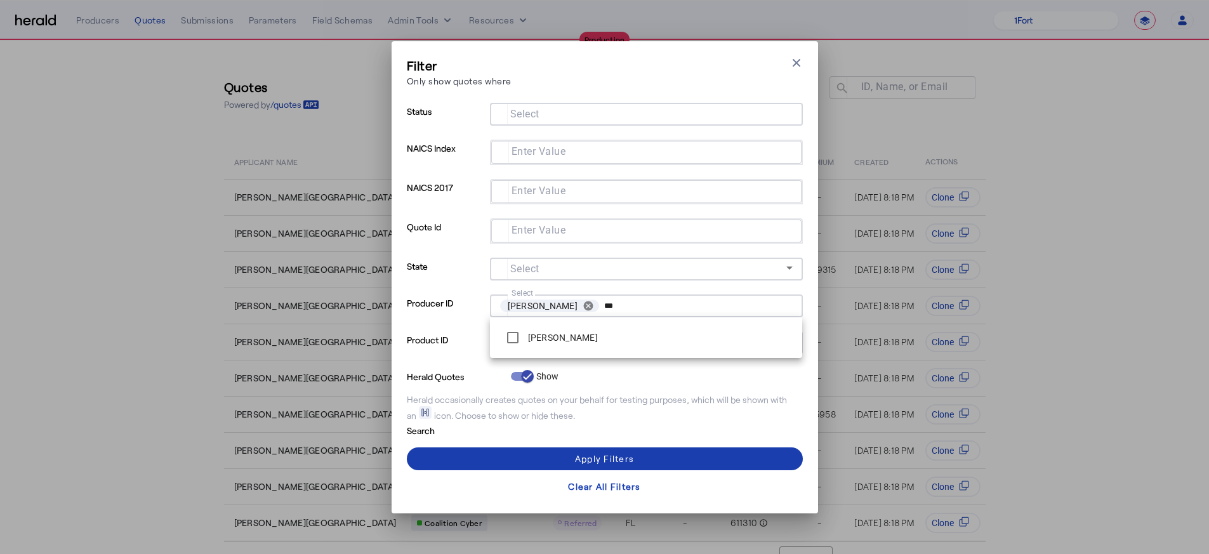
click at [618, 451] on span at bounding box center [605, 459] width 396 height 30
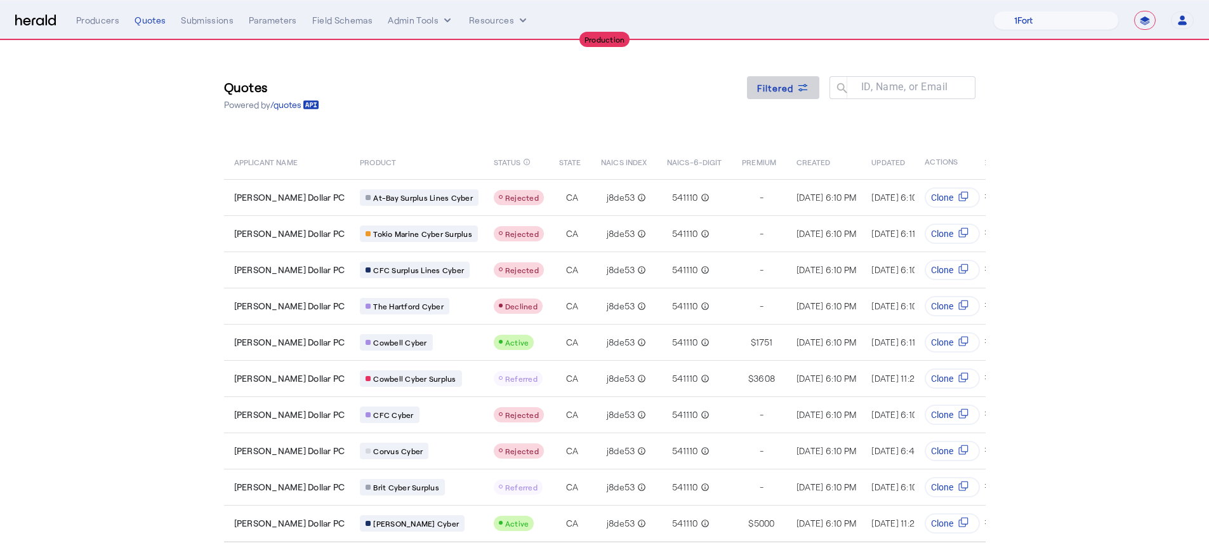
click at [793, 96] on span at bounding box center [783, 87] width 72 height 30
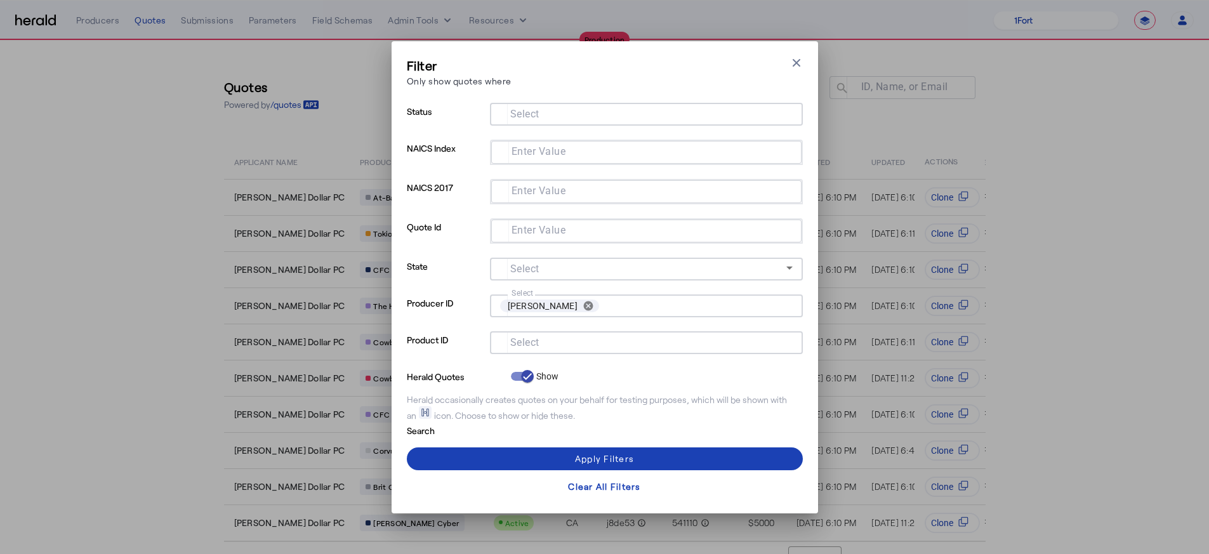
click at [558, 347] on input "Select" at bounding box center [644, 341] width 288 height 15
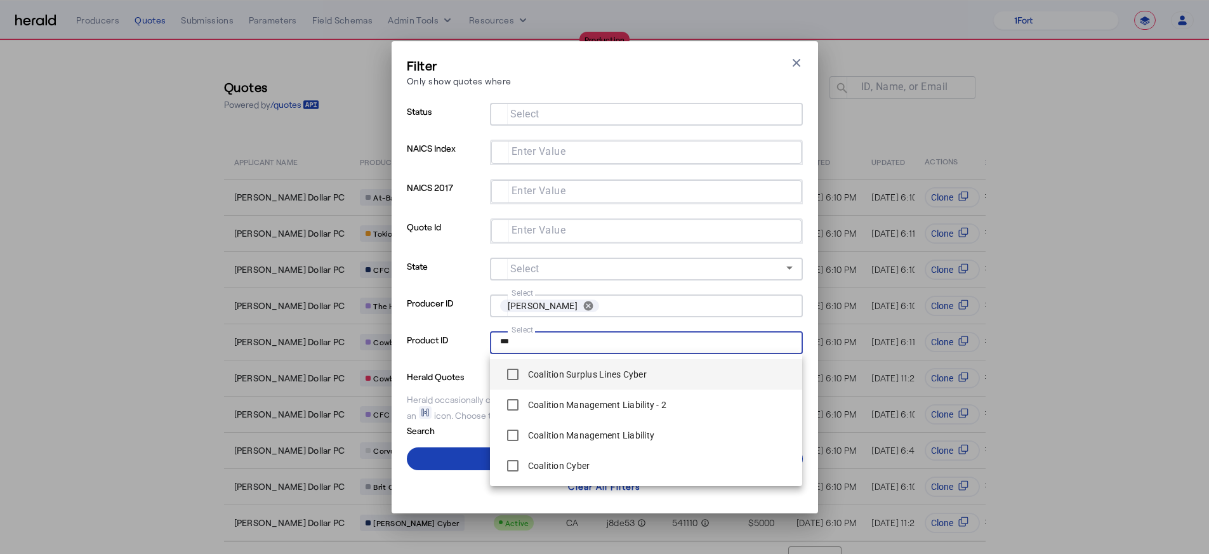
type input "***"
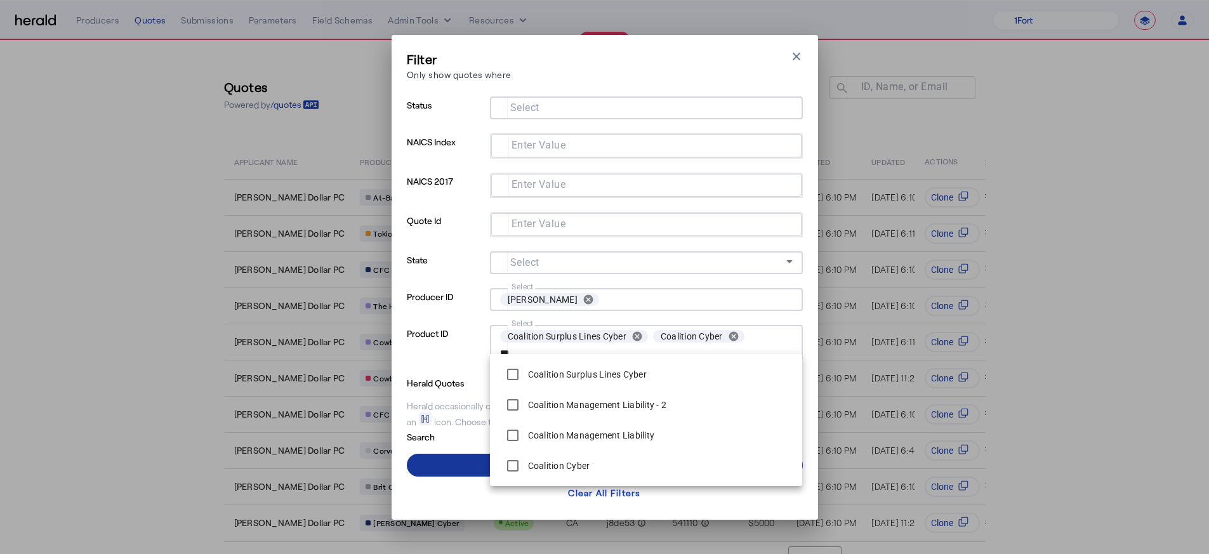
click at [448, 459] on span at bounding box center [605, 465] width 396 height 30
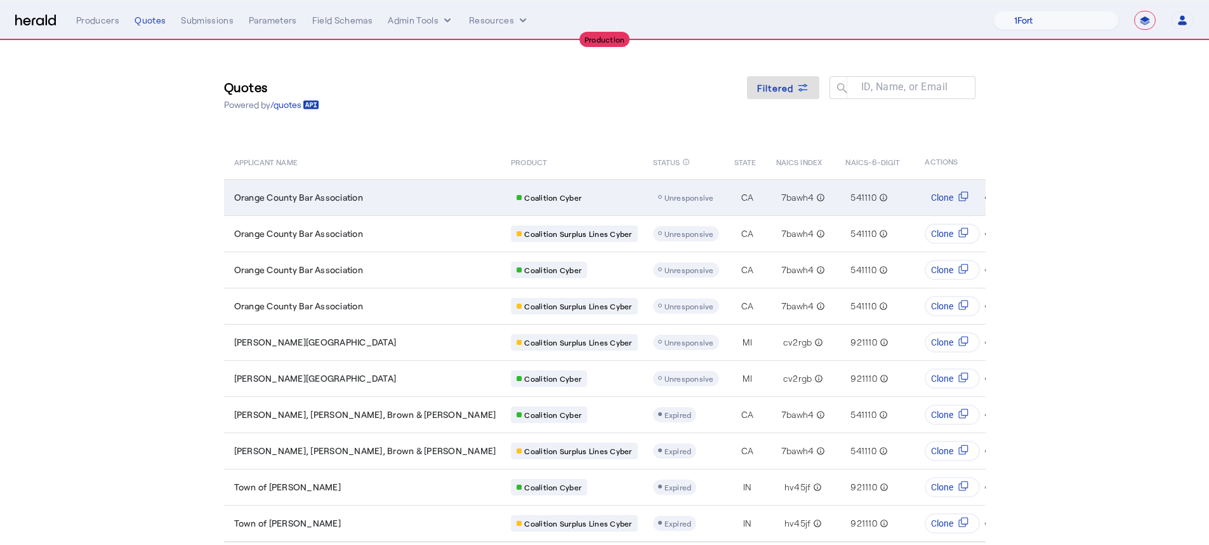
click at [665, 199] on span "Unresponsive" at bounding box center [690, 197] width 50 height 9
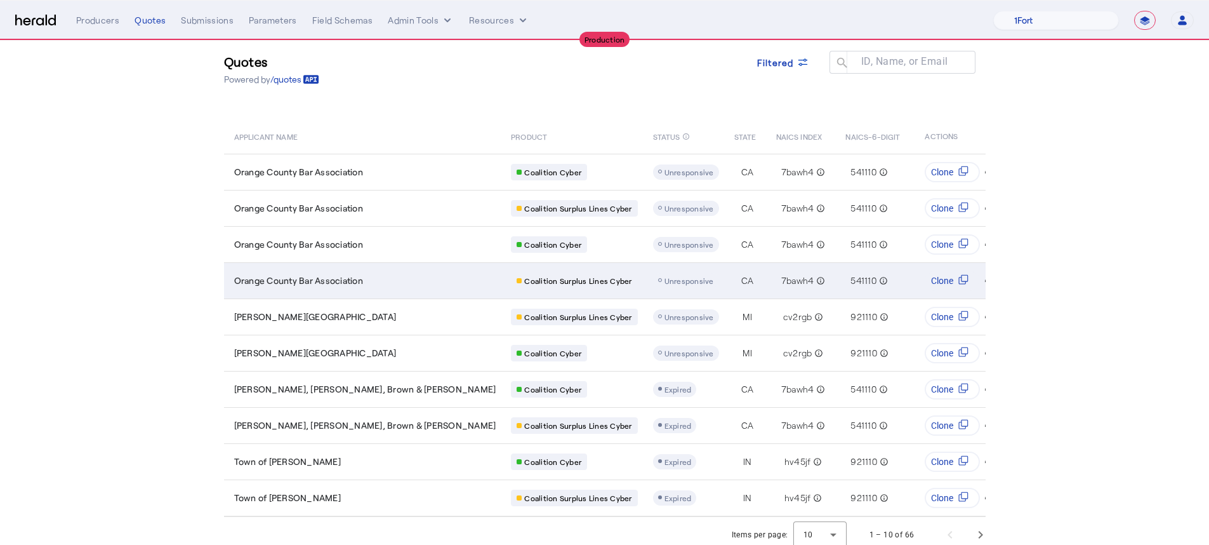
scroll to position [43, 0]
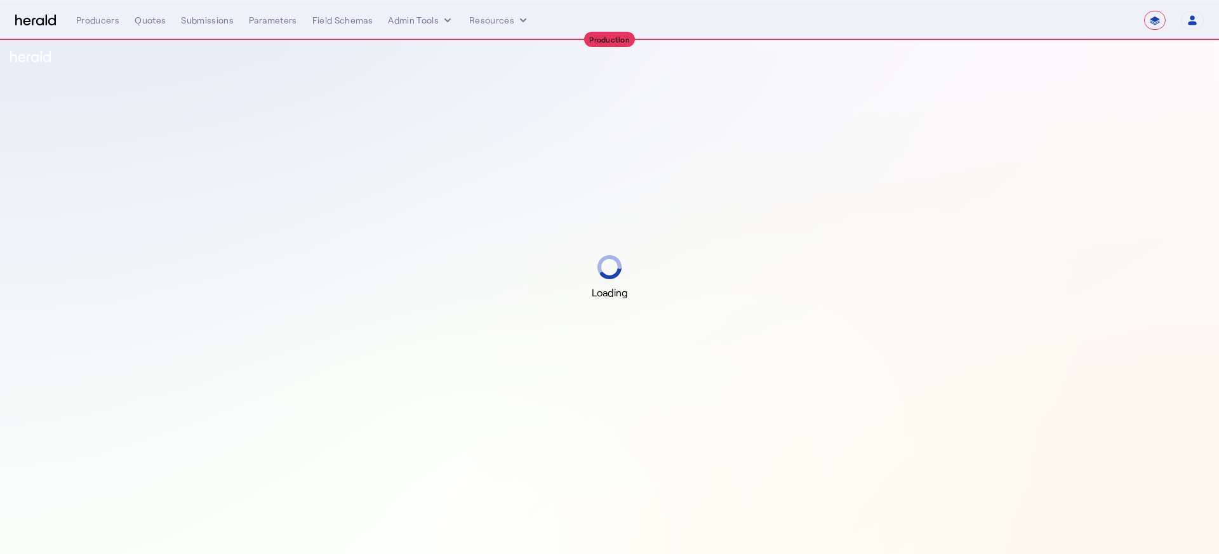
select select "**********"
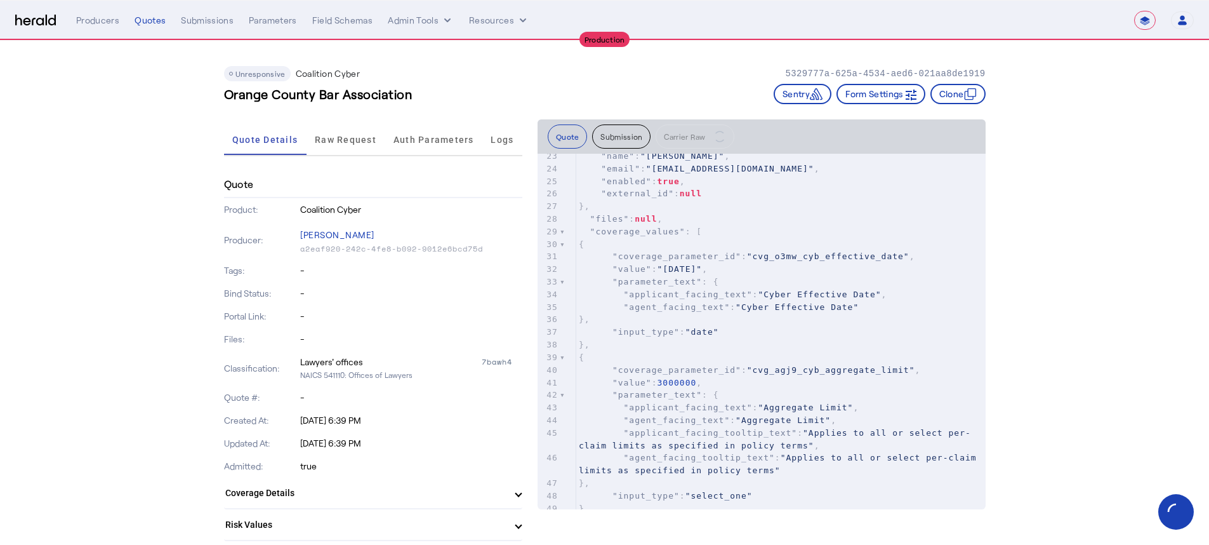
scroll to position [595, 0]
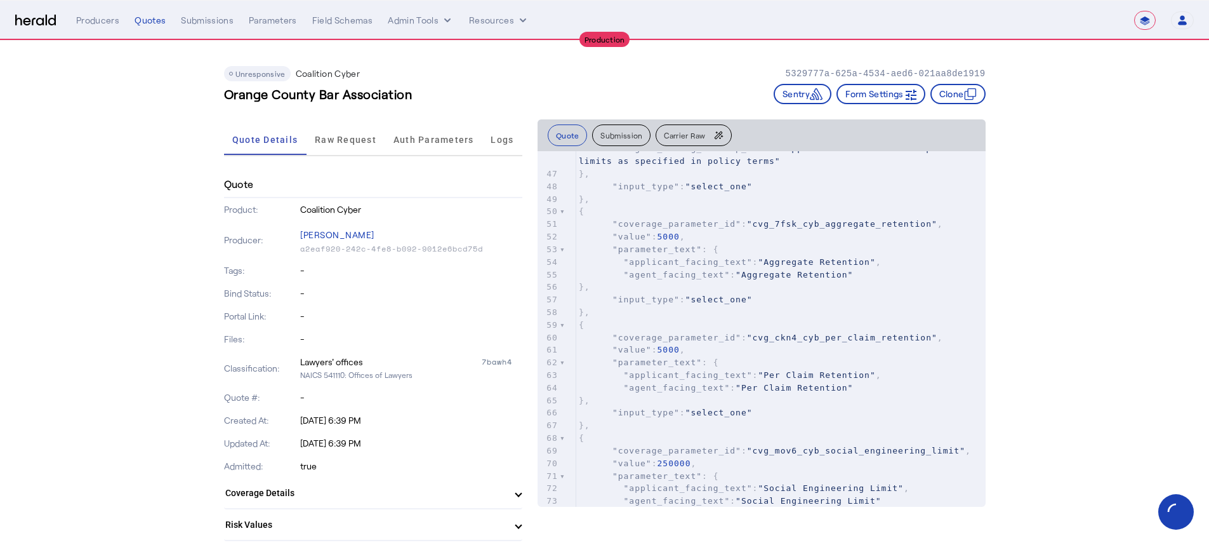
click at [694, 143] on button "Carrier Raw" at bounding box center [694, 135] width 76 height 22
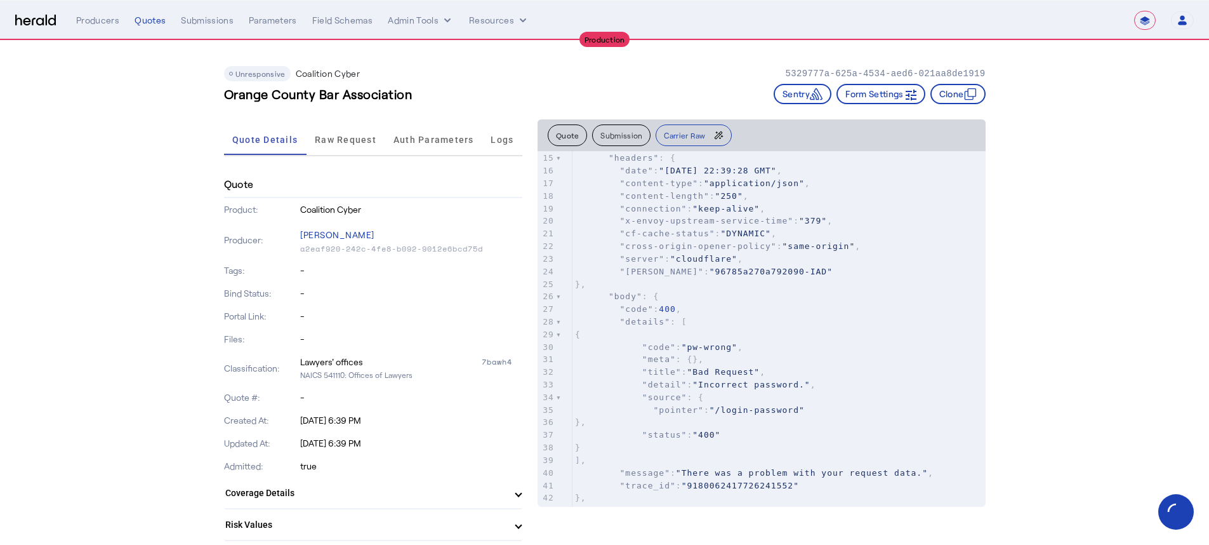
scroll to position [263, 0]
